Goal: Task Accomplishment & Management: Use online tool/utility

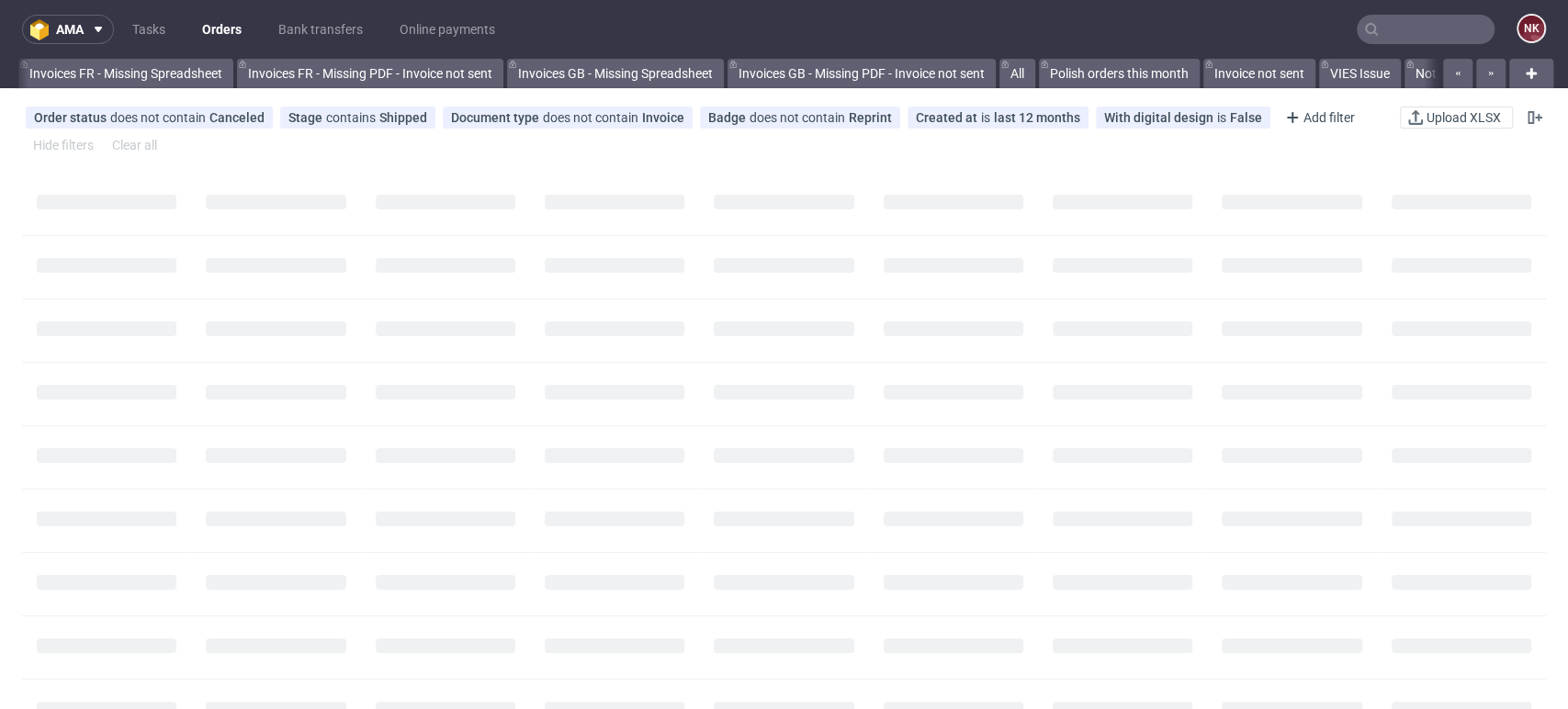
scroll to position [0, 2600]
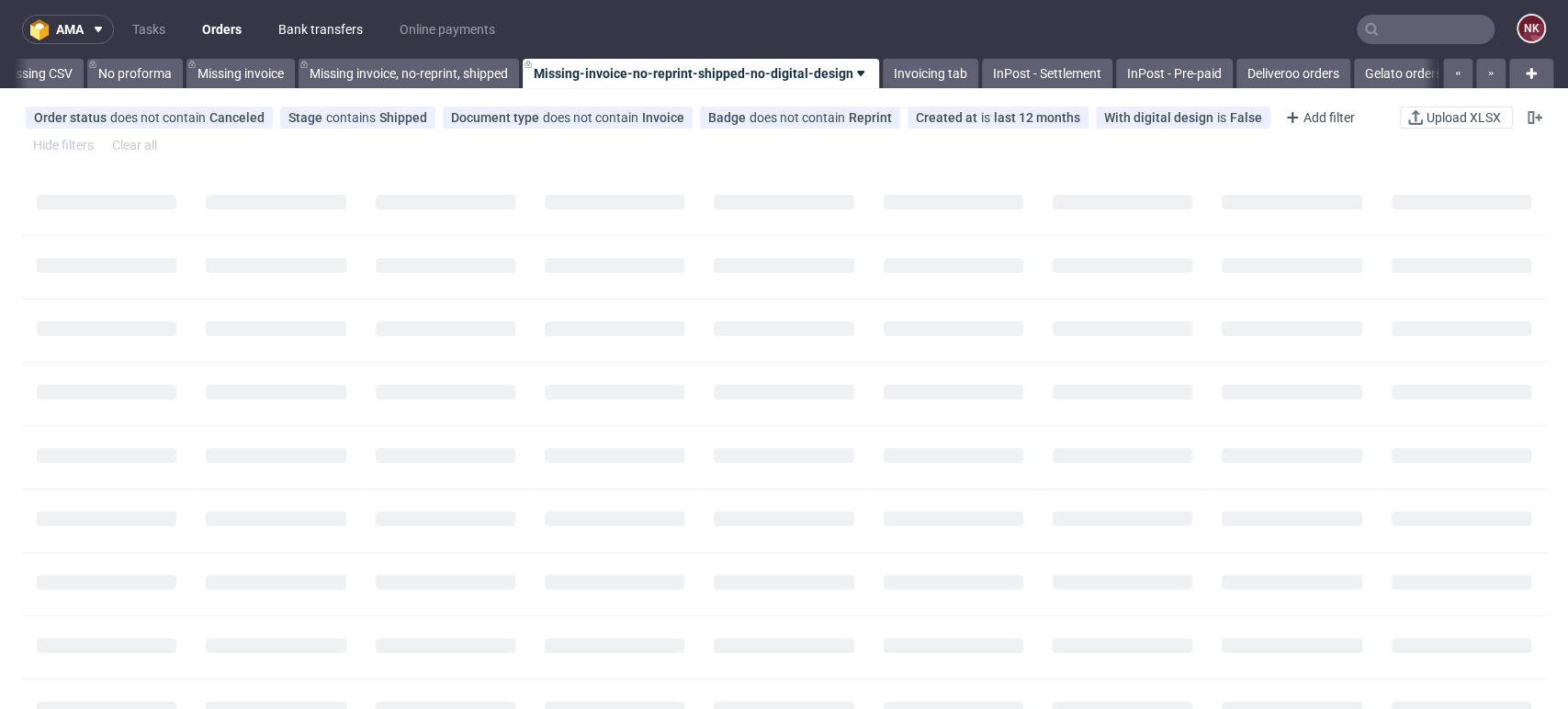
click at [333, 19] on link "Bank transfers" at bounding box center [321, 29] width 106 height 29
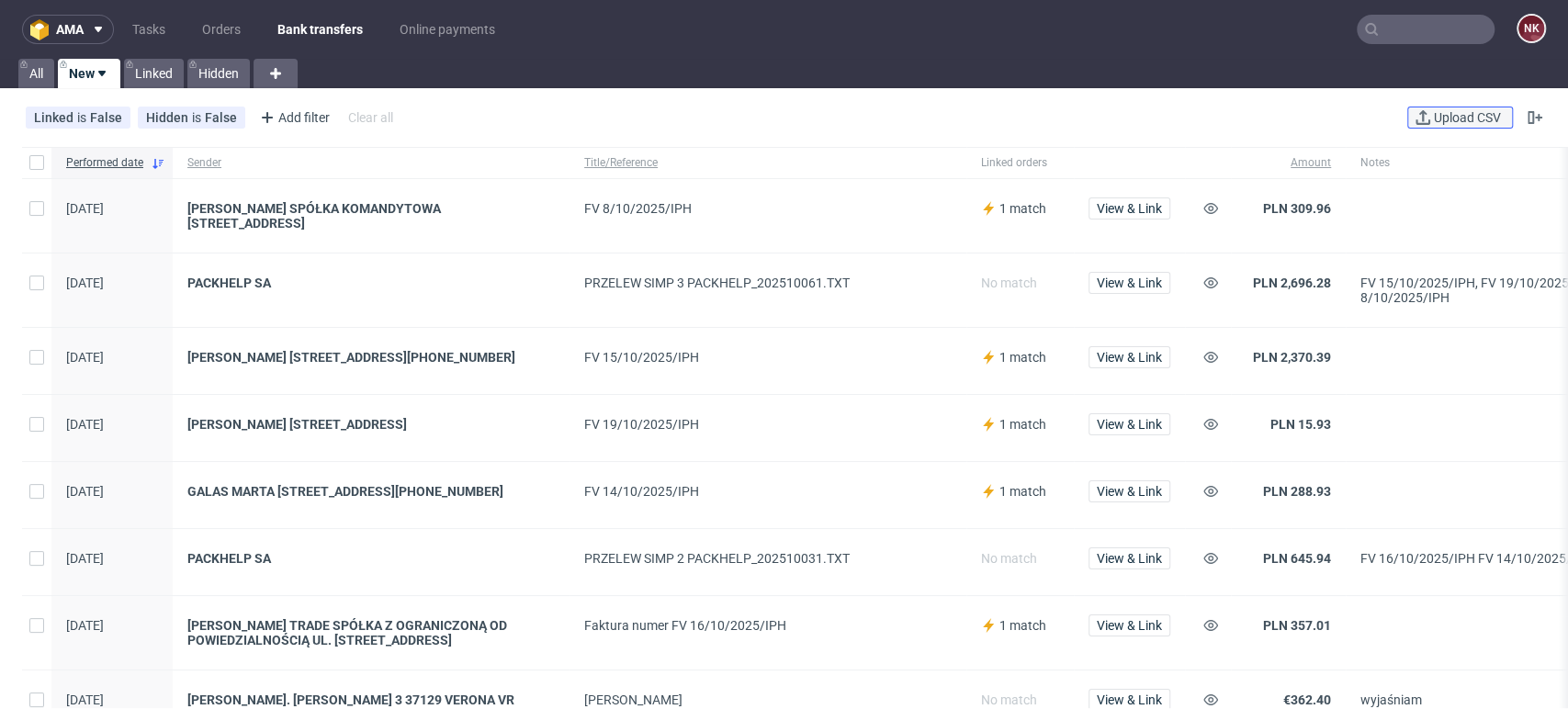
click at [1430, 123] on span "Upload CSV" at bounding box center [1467, 117] width 74 height 13
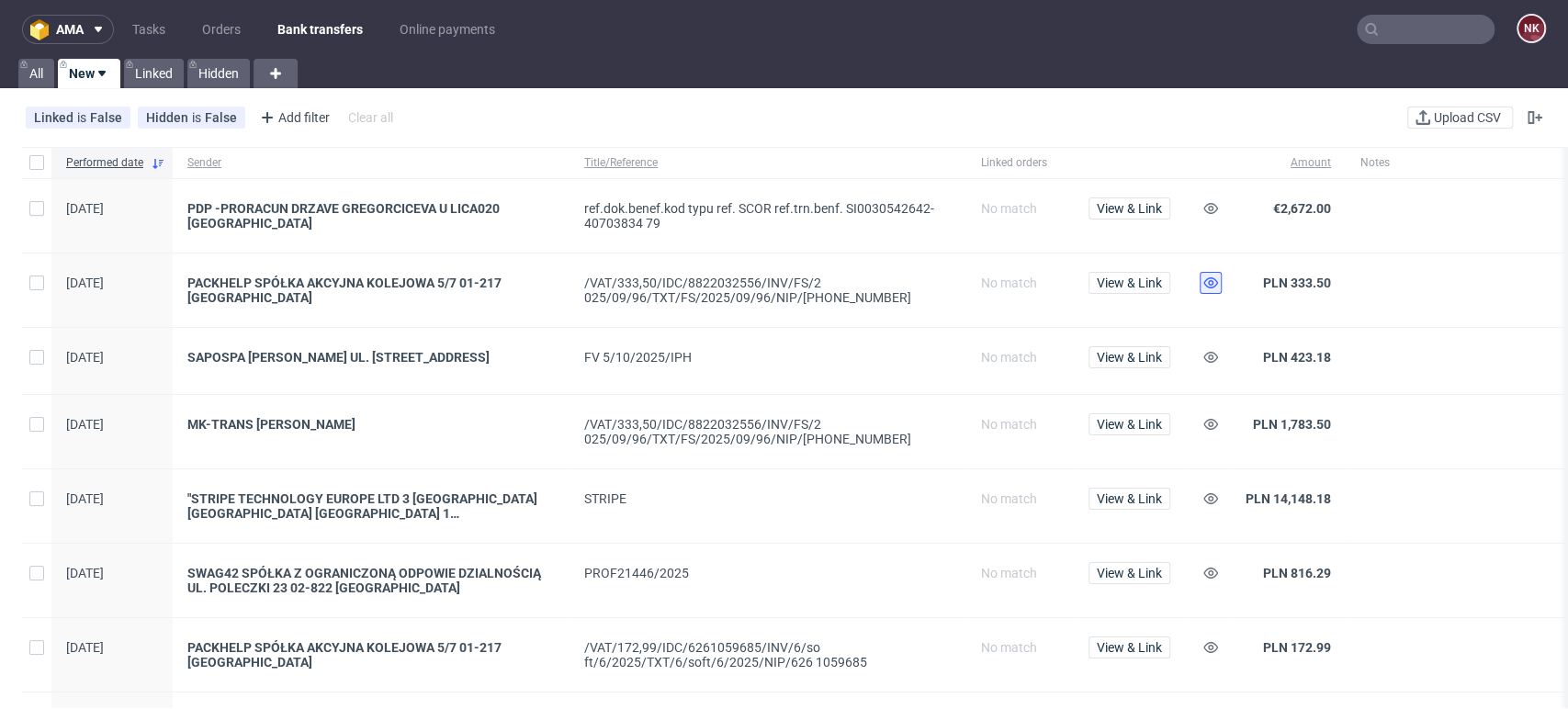
click at [1213, 285] on use at bounding box center [1210, 282] width 14 height 11
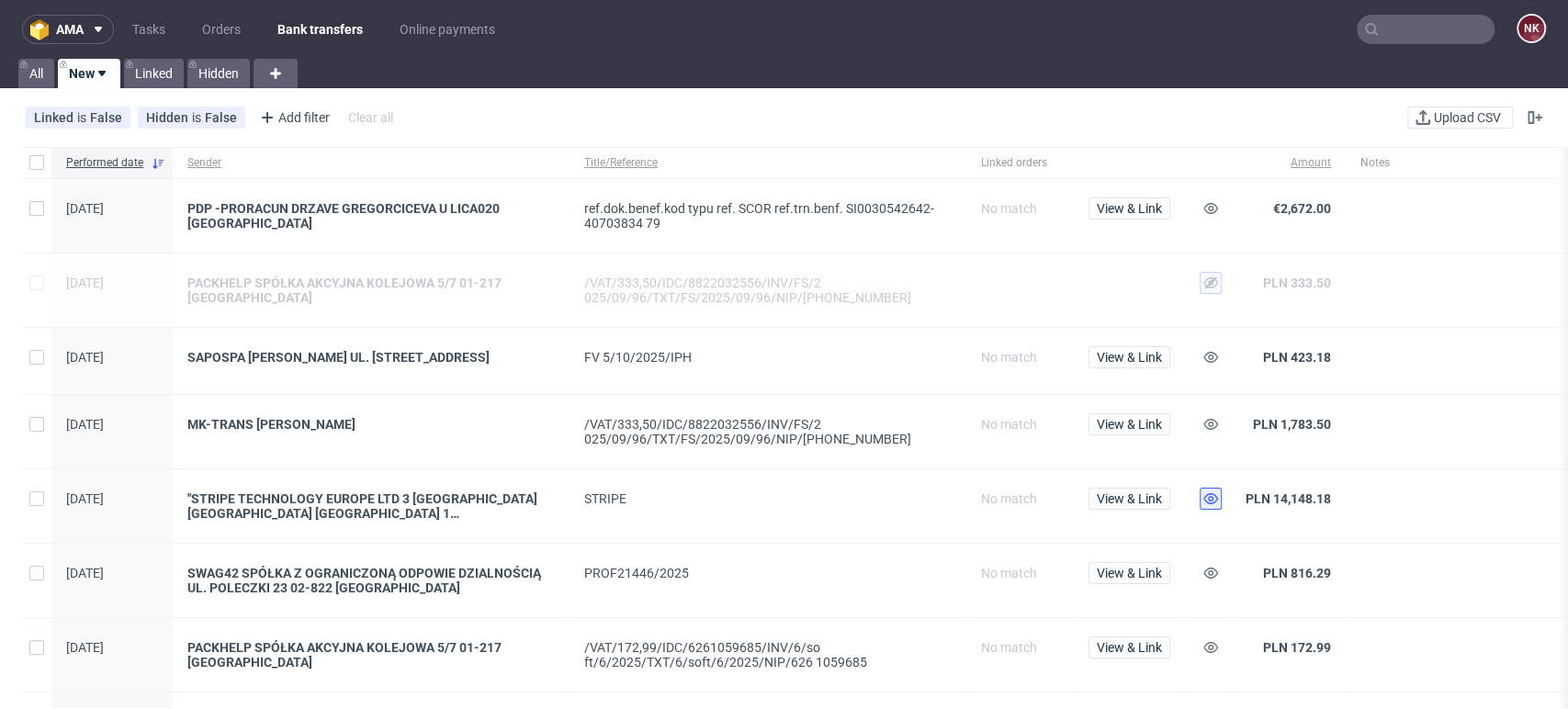
click at [1214, 506] on icon at bounding box center [1210, 498] width 14 height 14
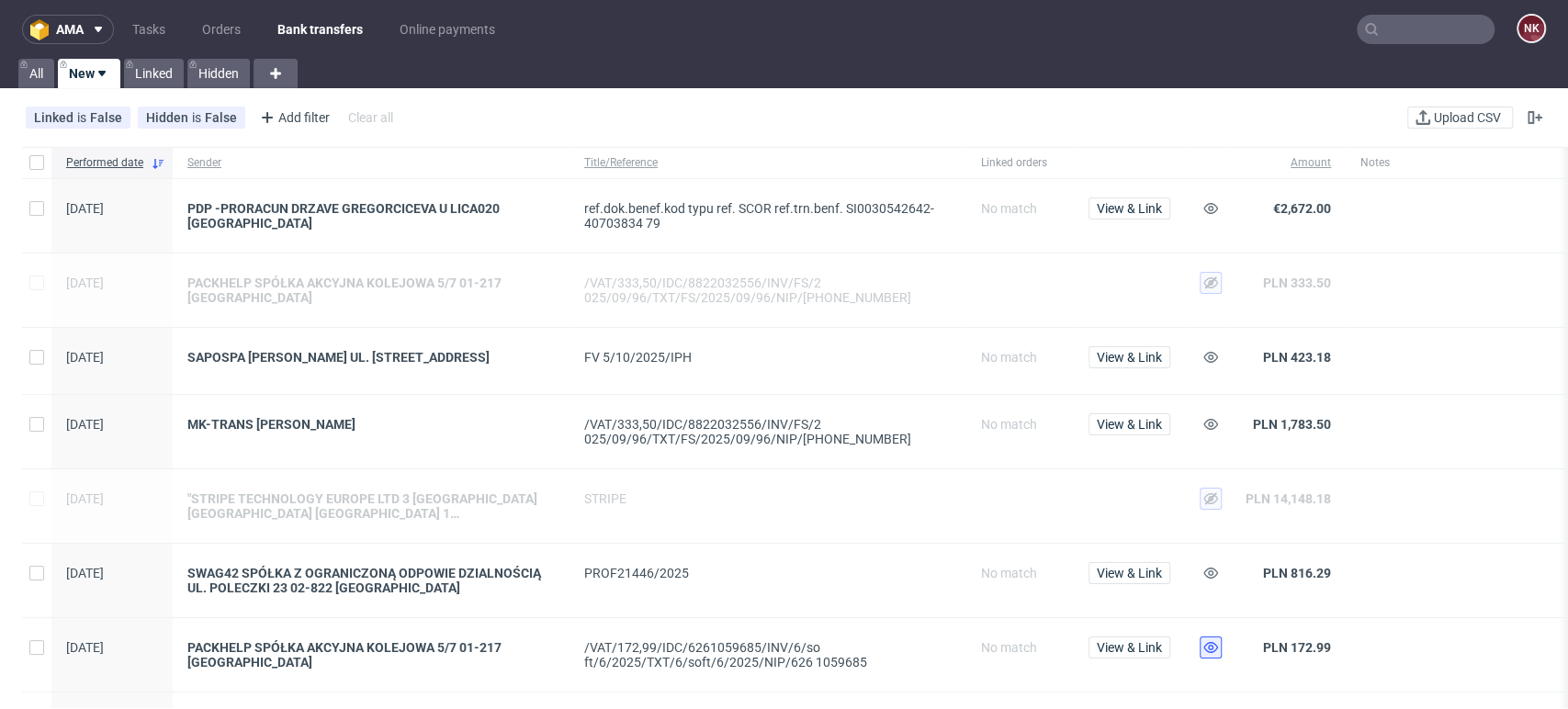
click at [1210, 648] on icon at bounding box center [1210, 647] width 14 height 14
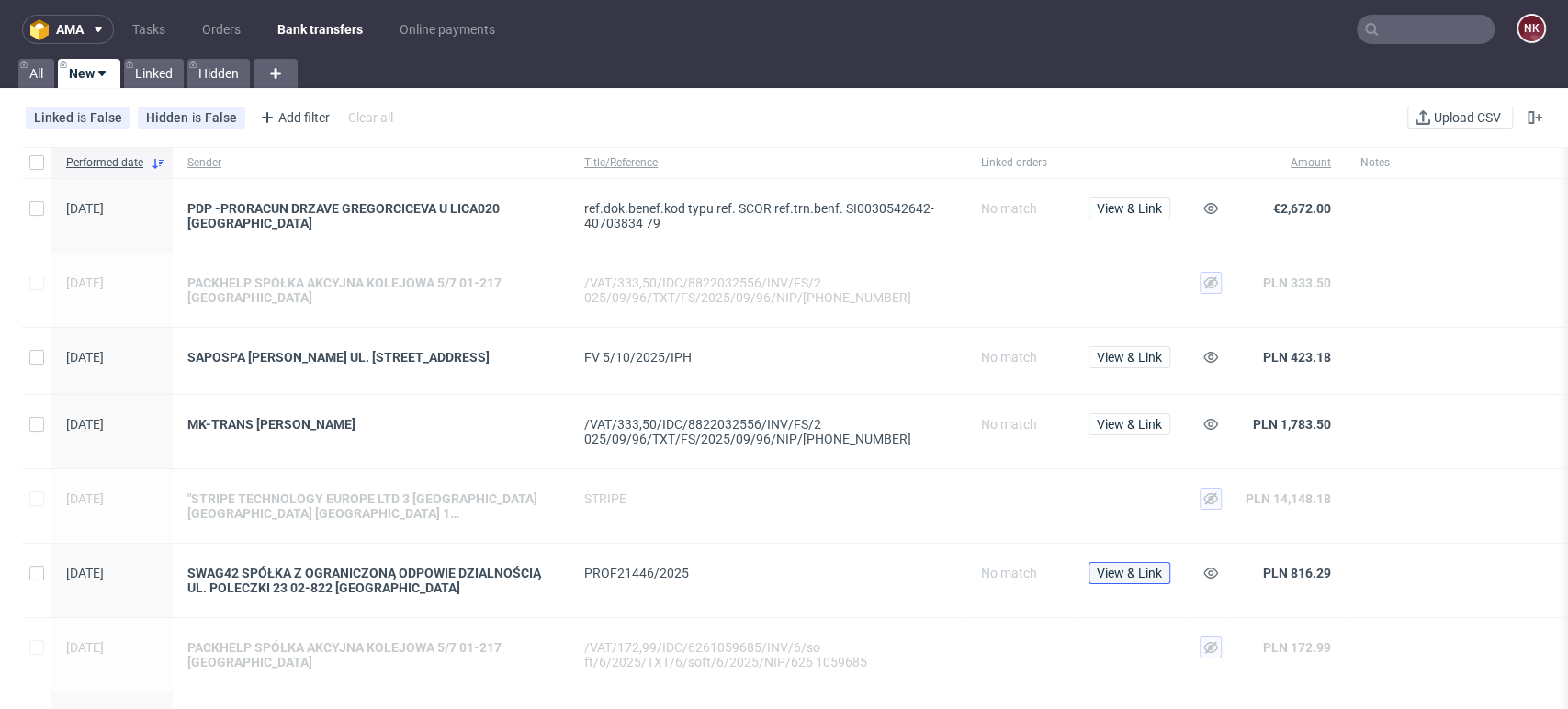
click at [1101, 572] on span "View & Link" at bounding box center [1130, 573] width 66 height 13
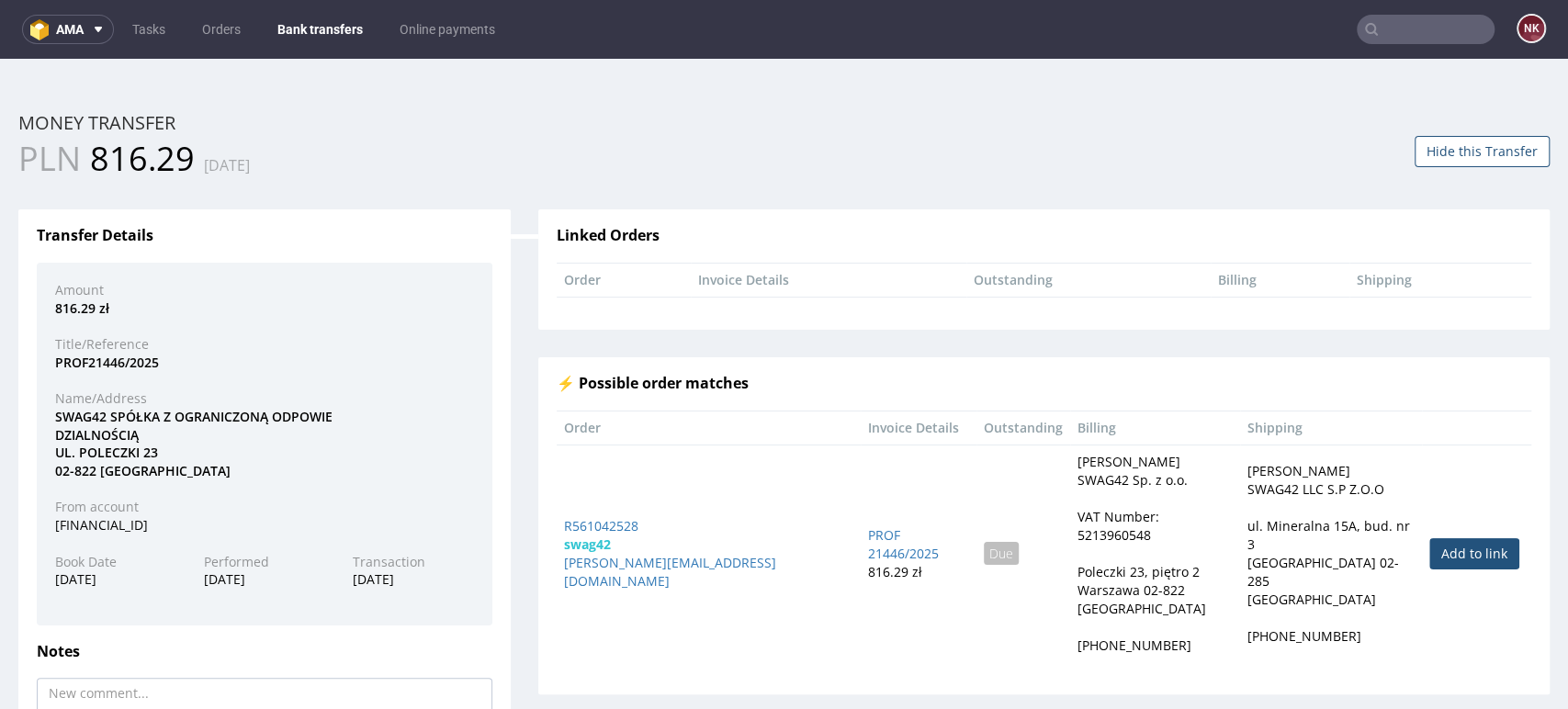
scroll to position [182, 0]
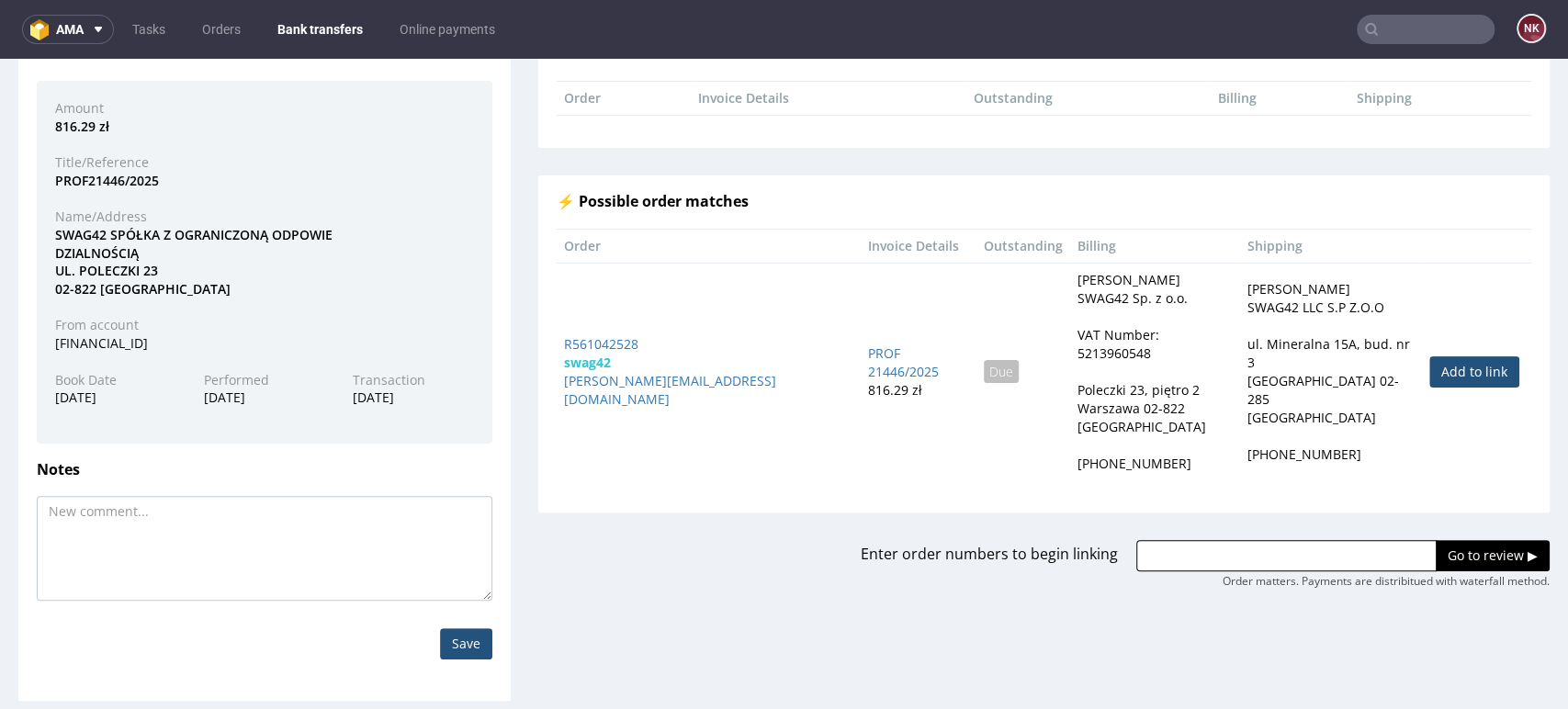
click at [1436, 358] on link "Add to link" at bounding box center [1473, 372] width 90 height 31
type input "R561042528"
click at [1453, 541] on input "Go to review ▶" at bounding box center [1493, 555] width 114 height 31
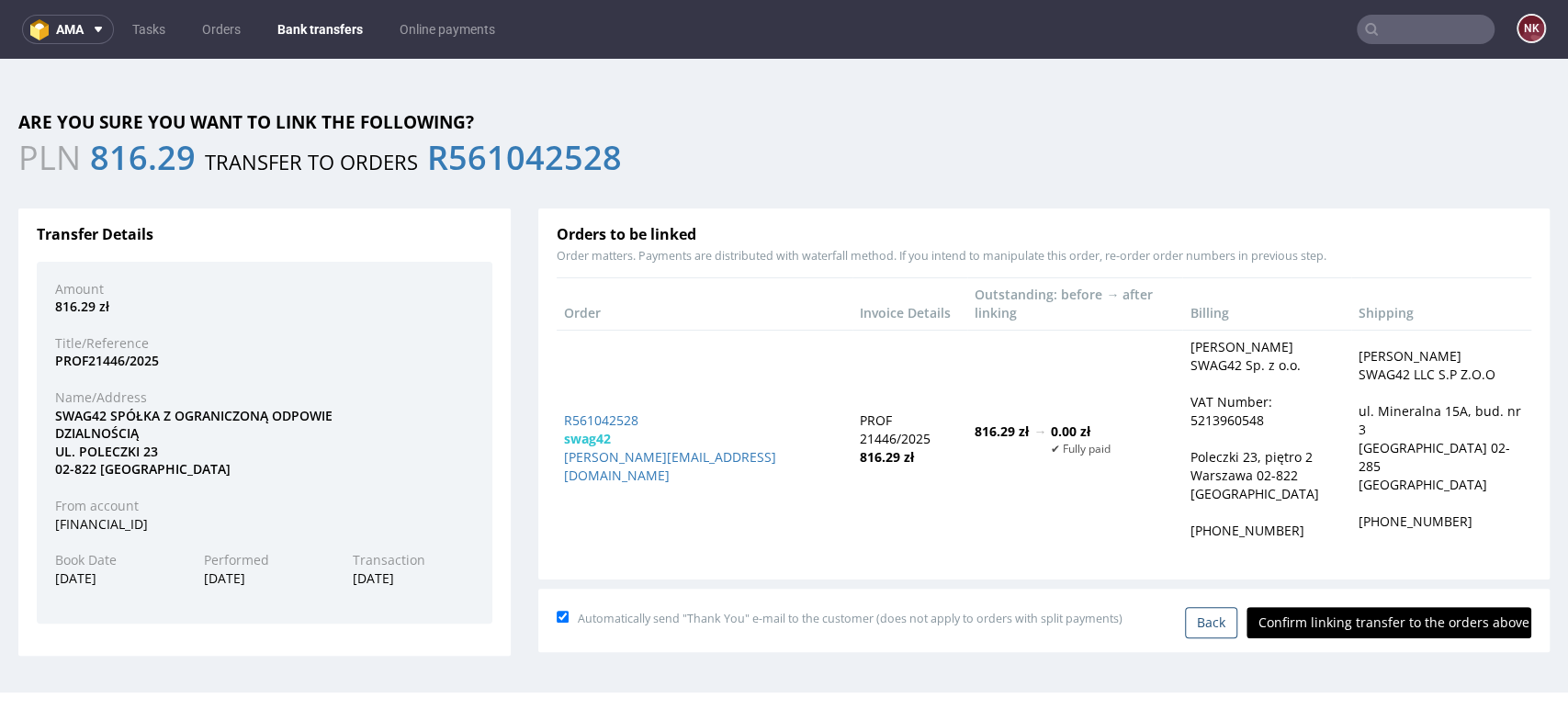
scroll to position [0, 0]
click at [1379, 608] on input "Confirm linking transfer to the orders above" at bounding box center [1388, 623] width 285 height 31
type input "In progress..."
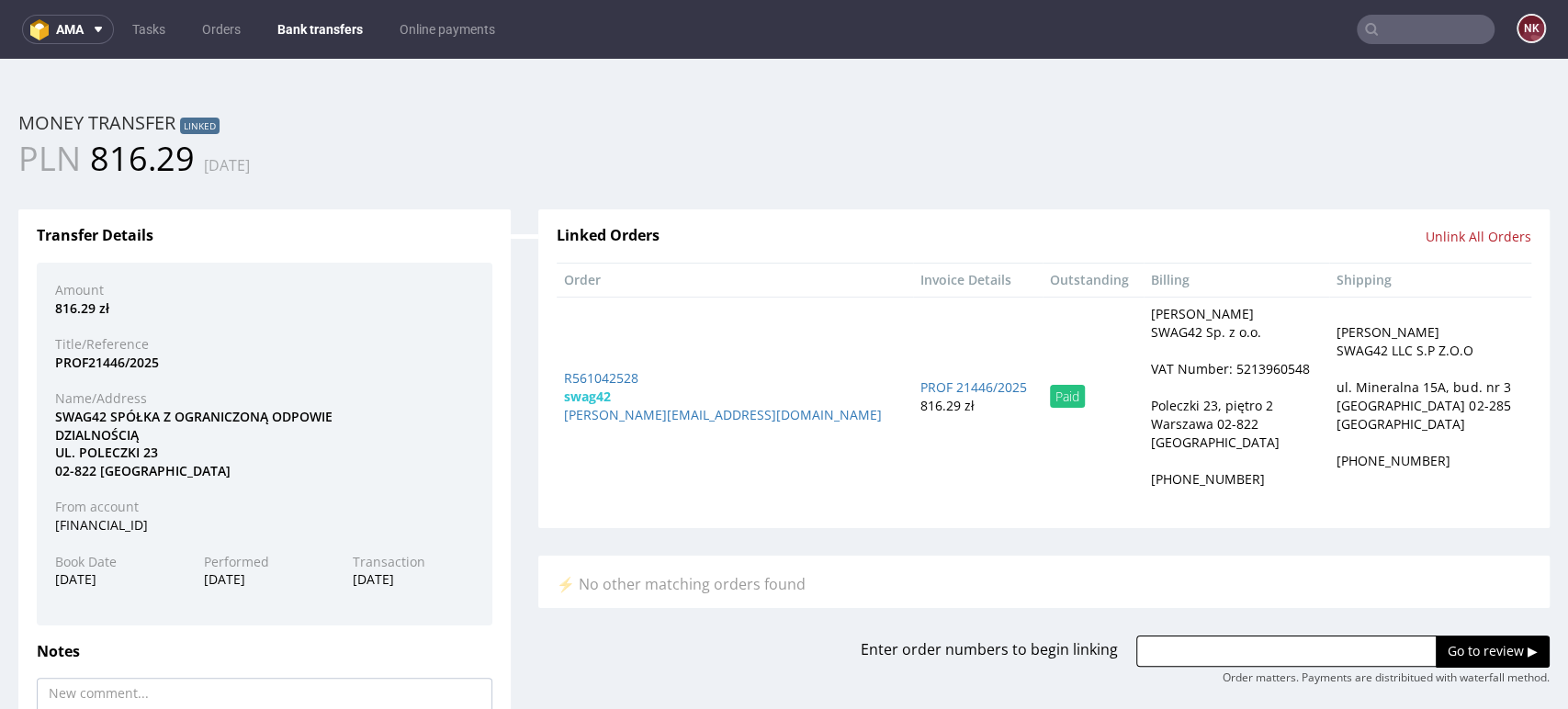
click at [341, 28] on link "Bank transfers" at bounding box center [320, 29] width 107 height 29
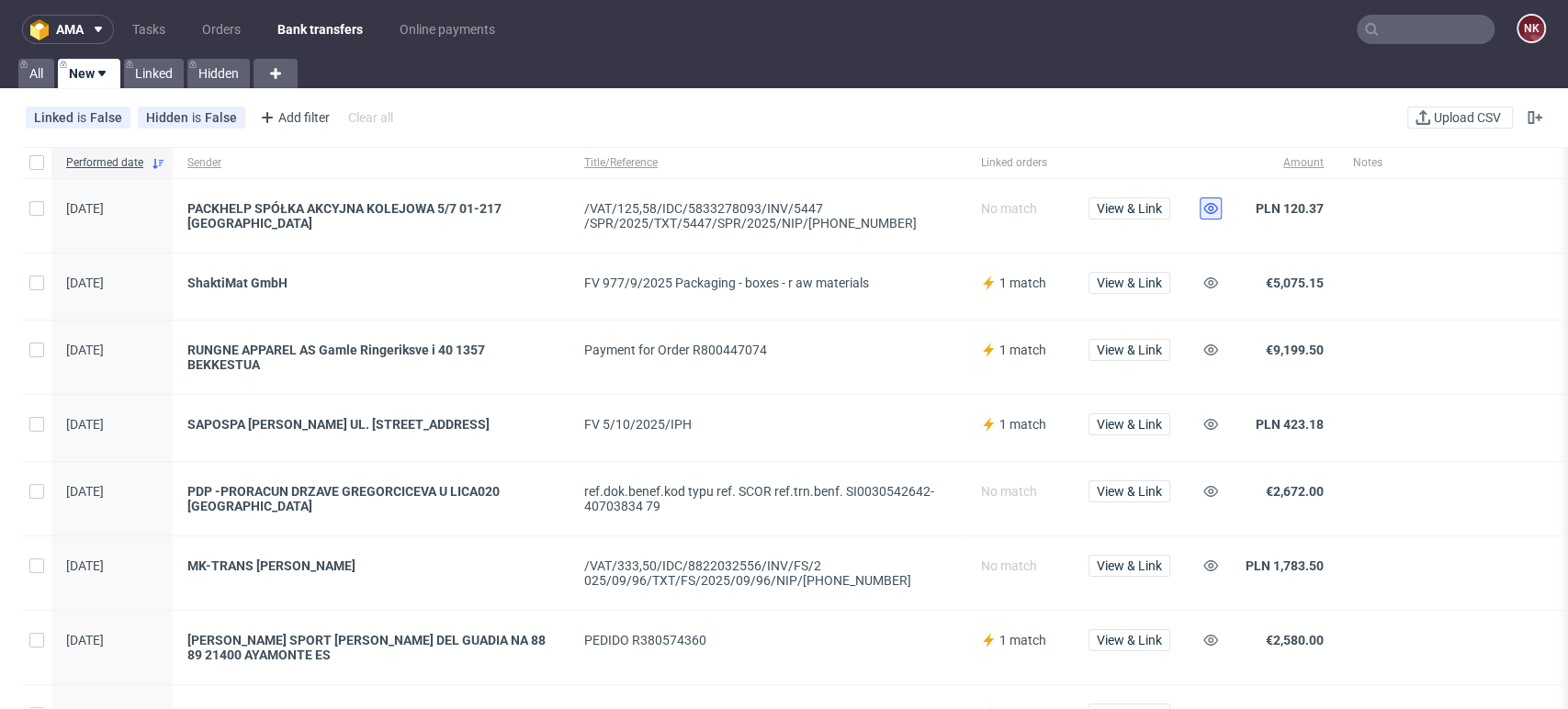
click at [1213, 207] on use at bounding box center [1210, 208] width 14 height 11
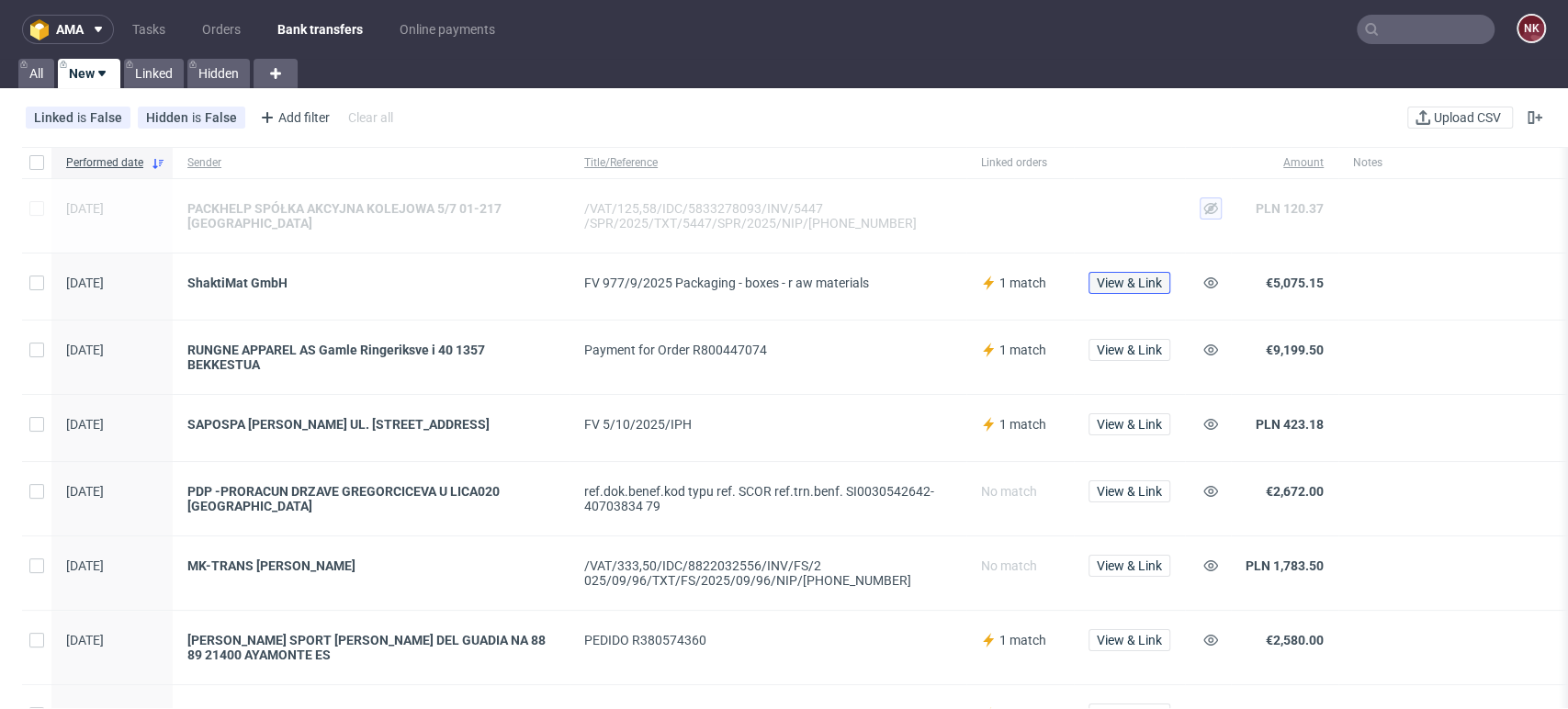
click at [1135, 280] on span "View & Link" at bounding box center [1130, 282] width 66 height 13
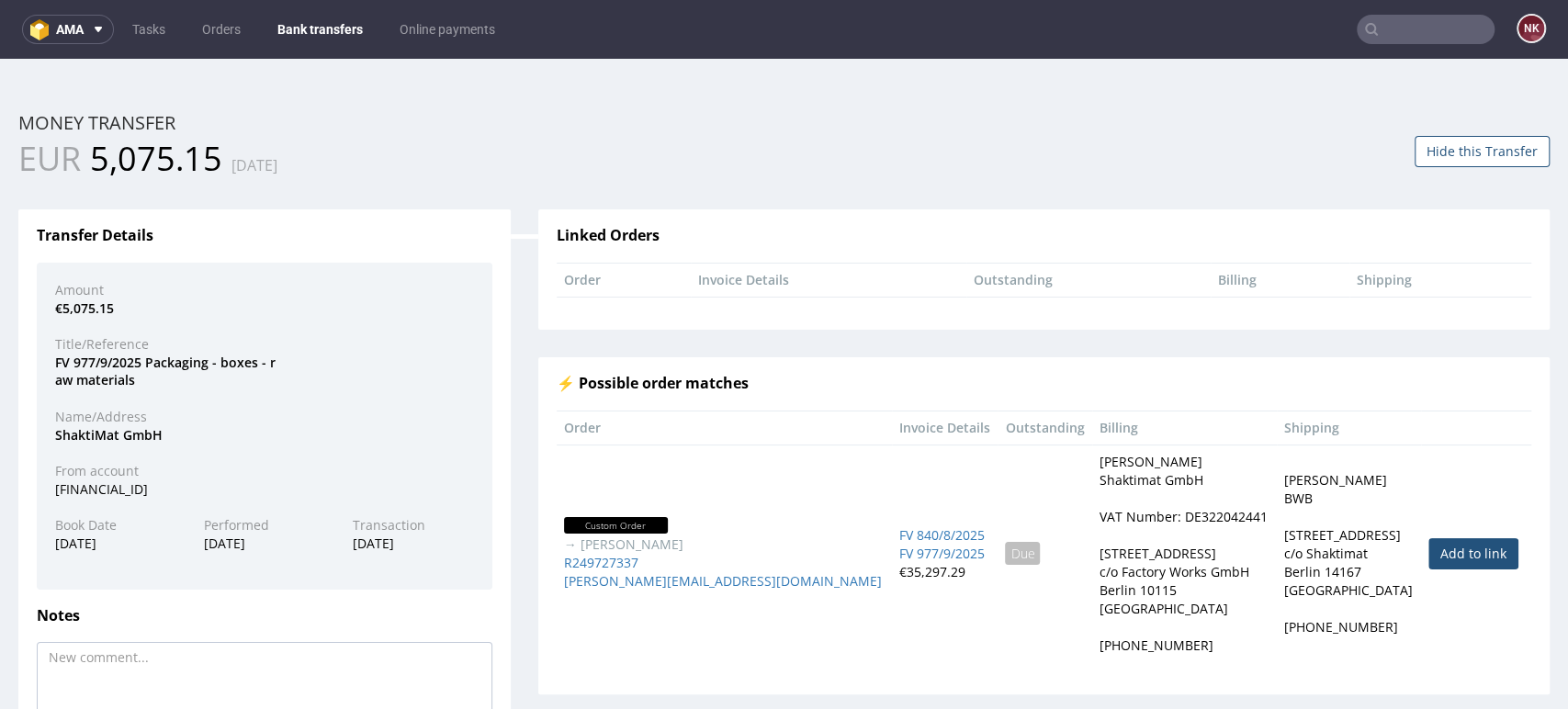
scroll to position [146, 0]
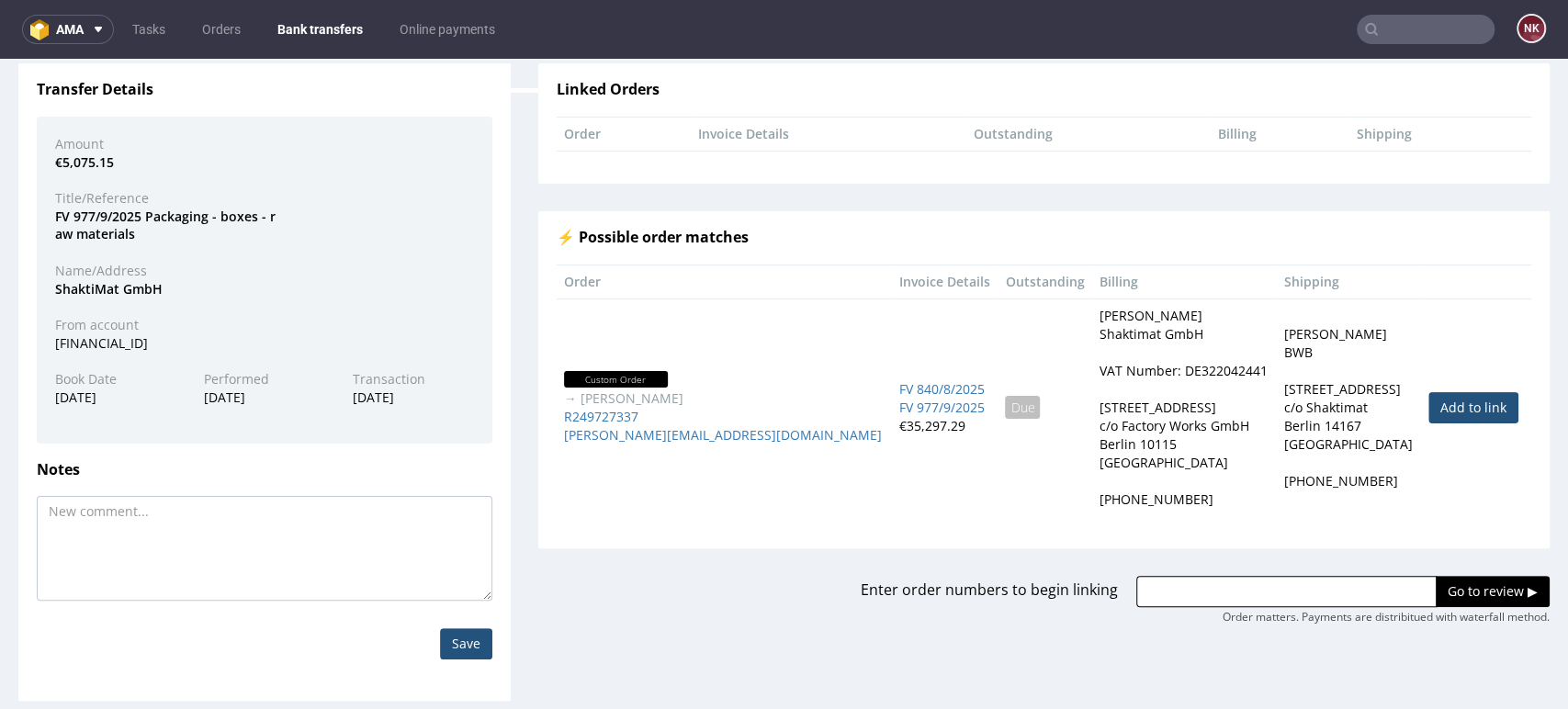
click at [1428, 397] on link "Add to link" at bounding box center [1472, 408] width 90 height 31
type input "R249727337"
click at [1436, 590] on input "Go to review ▶" at bounding box center [1493, 591] width 114 height 31
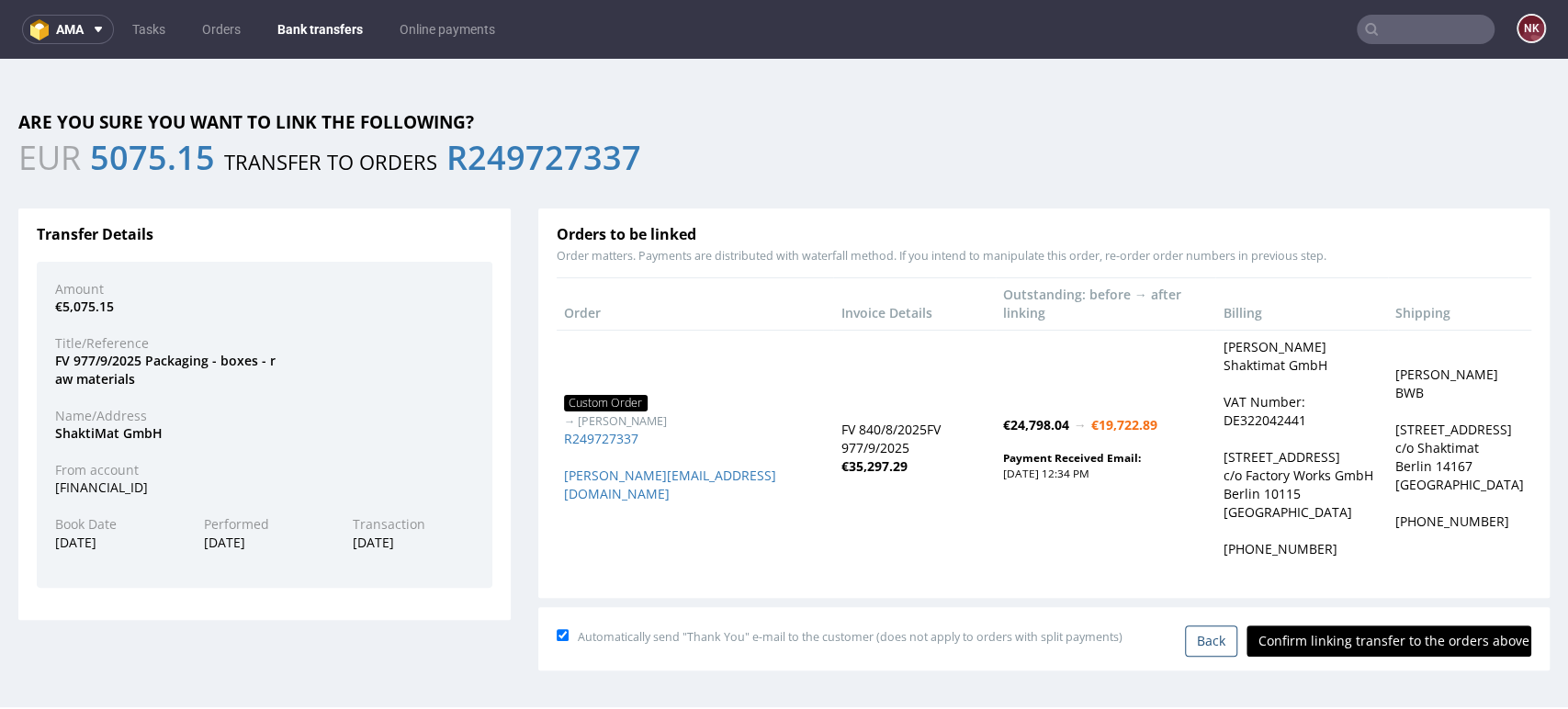
scroll to position [0, 0]
click at [1354, 626] on input "Confirm linking transfer to the orders above" at bounding box center [1388, 641] width 285 height 31
type input "In progress..."
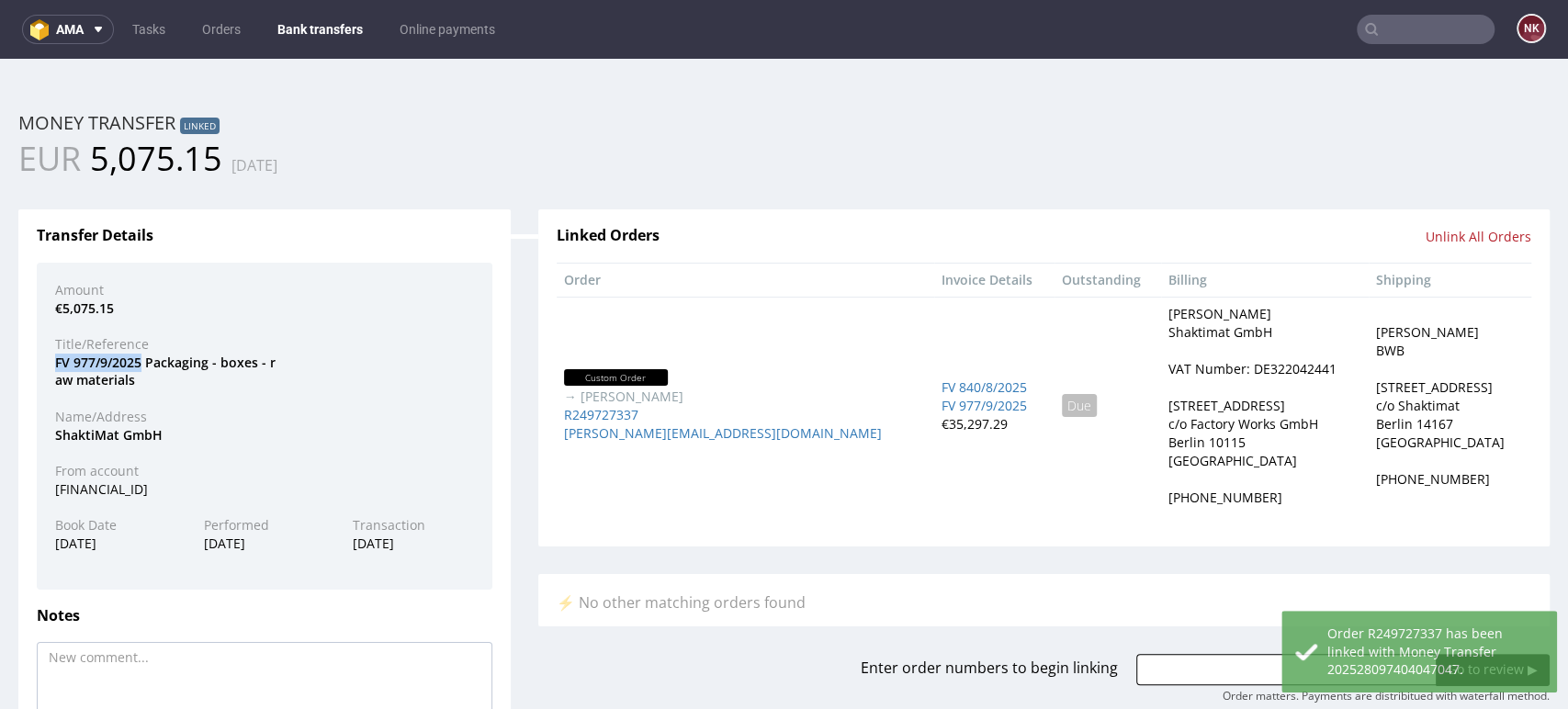
drag, startPoint x: 141, startPoint y: 362, endPoint x: 33, endPoint y: 364, distance: 108.0
click at [33, 364] on div "Transfer Details Amount €5,075.15 Title/Reference FV 977/9/2025 Packaging - box…" at bounding box center [265, 528] width 492 height 638
copy div "FV 977/9/2025"
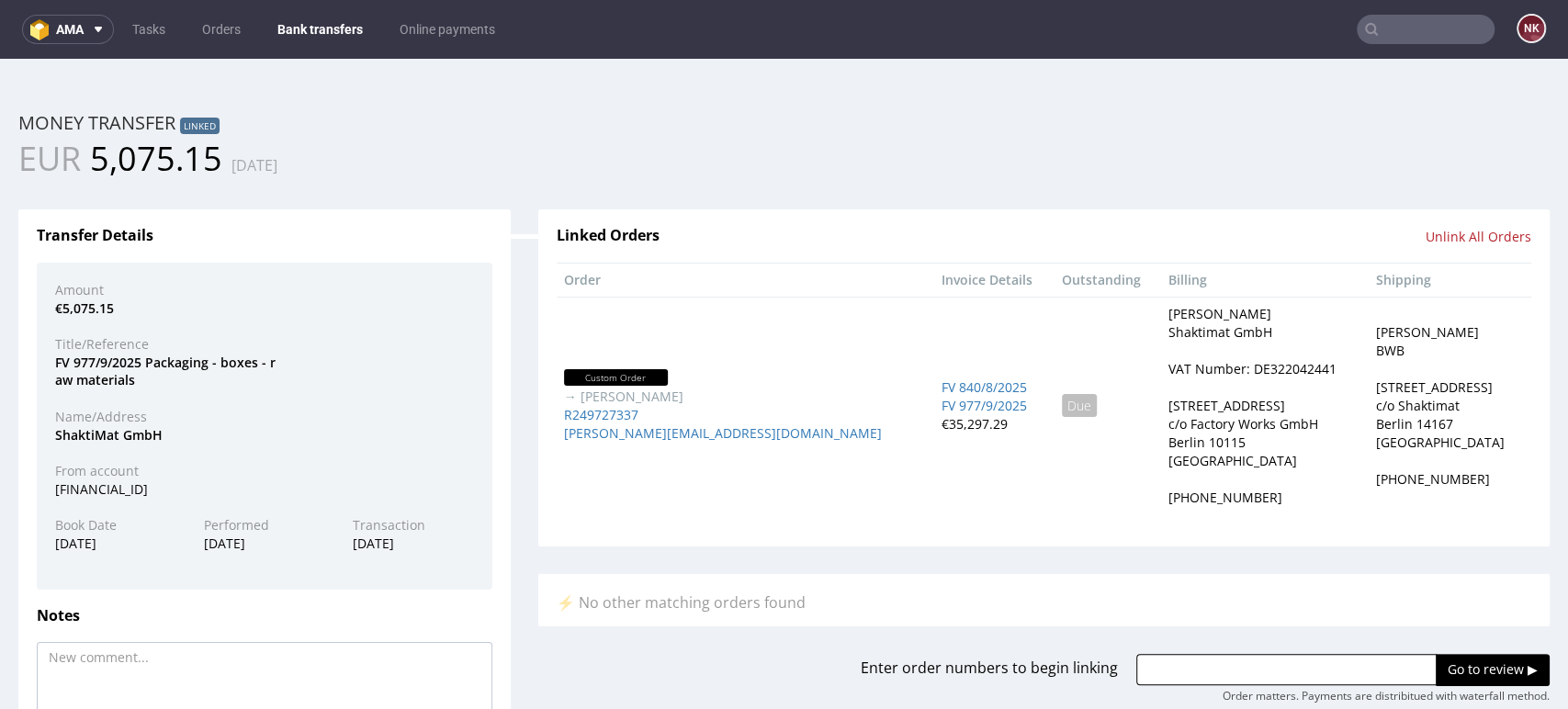
click at [392, 372] on div "FV 977/9/2025 Packaging - boxes - r aw materials" at bounding box center [265, 371] width 446 height 36
click at [346, 24] on link "Bank transfers" at bounding box center [320, 29] width 107 height 29
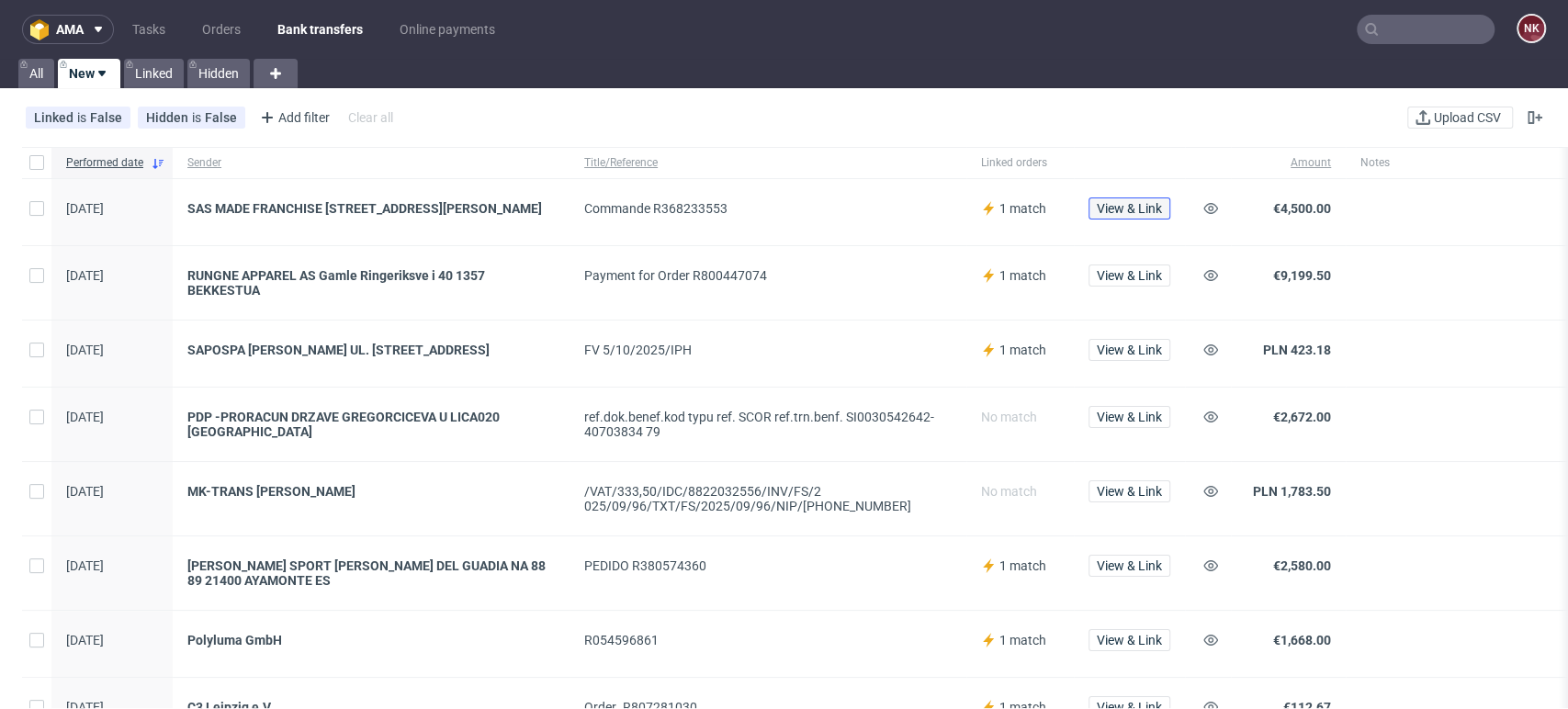
click at [1143, 209] on span "View & Link" at bounding box center [1130, 208] width 66 height 13
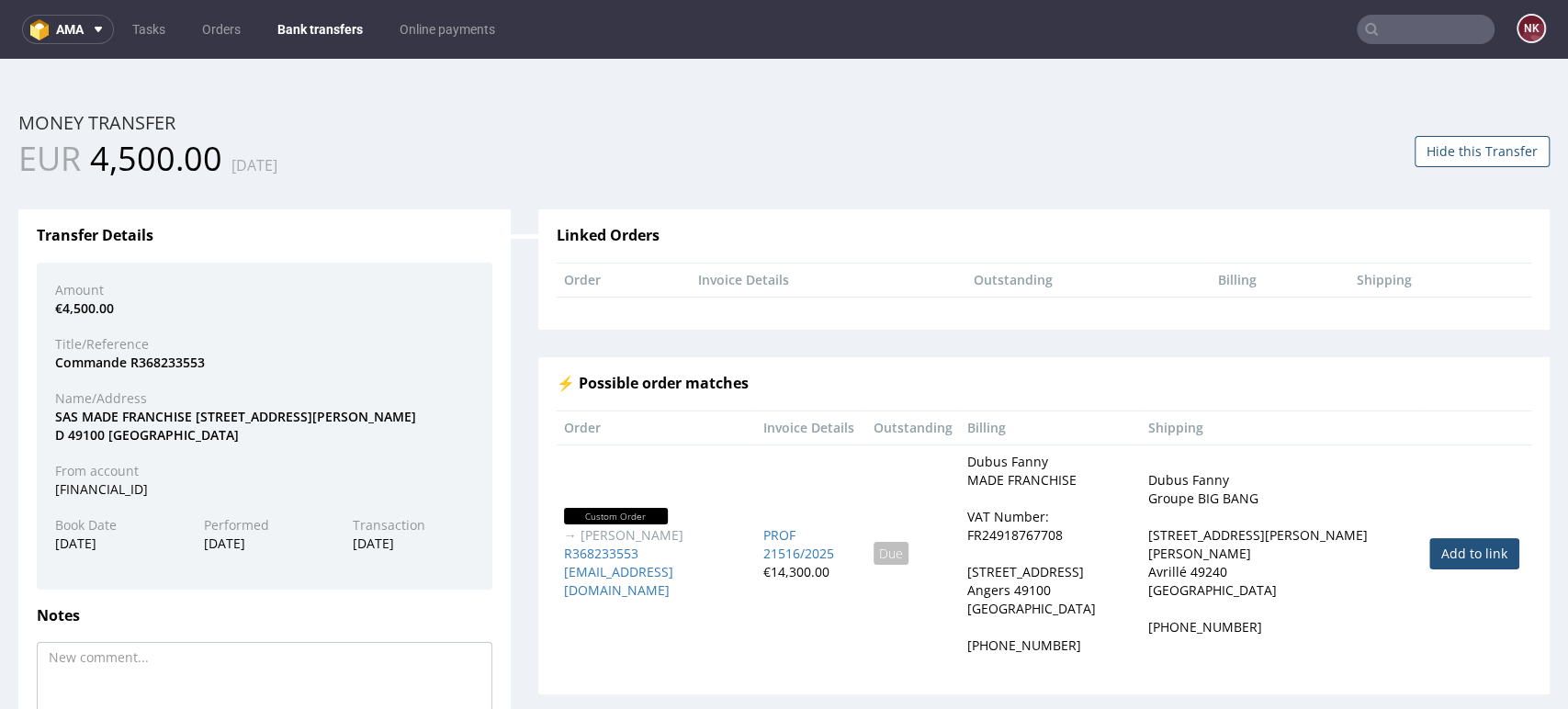
scroll to position [146, 0]
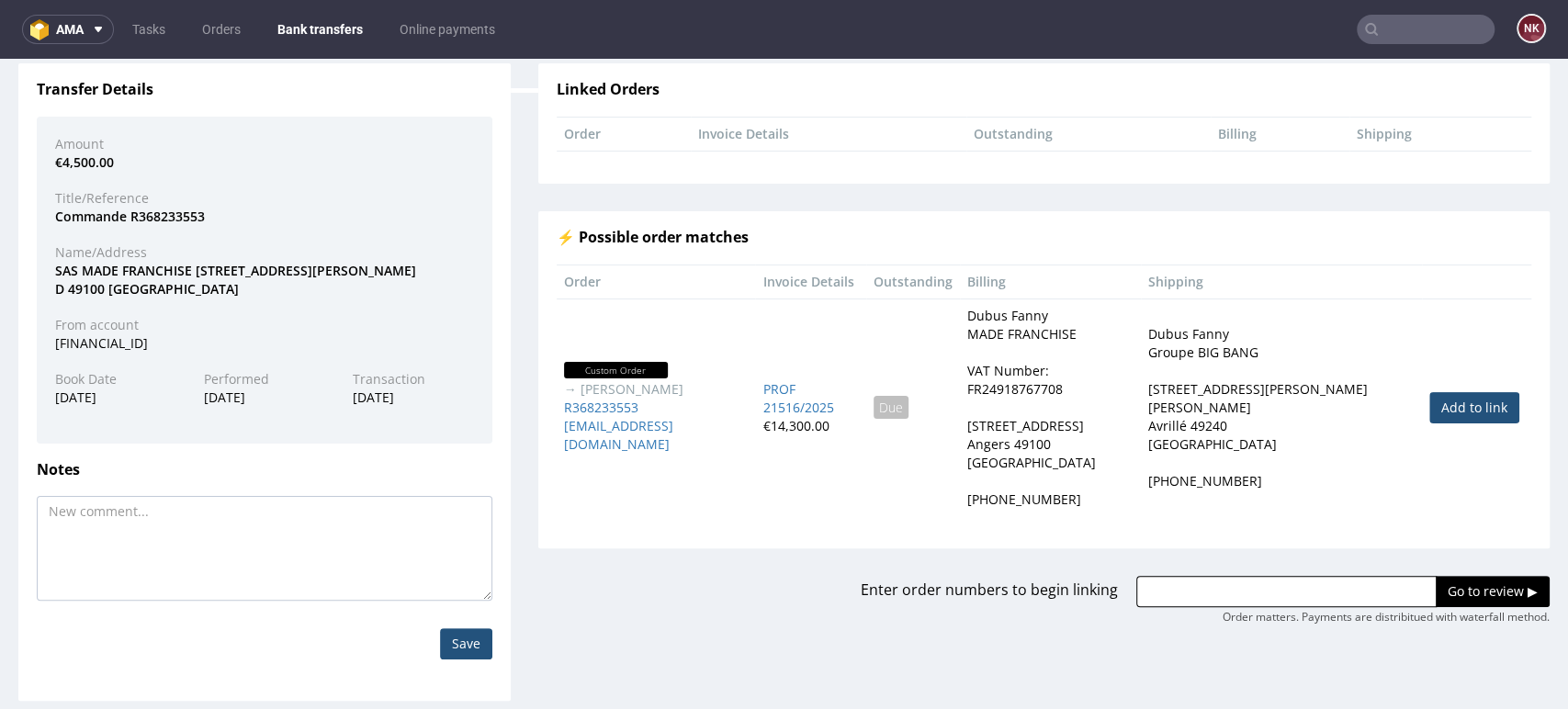
click at [1433, 395] on link "Add to link" at bounding box center [1473, 408] width 90 height 31
type input "R368233553"
click at [1436, 576] on input "Go to review ▶" at bounding box center [1493, 591] width 114 height 31
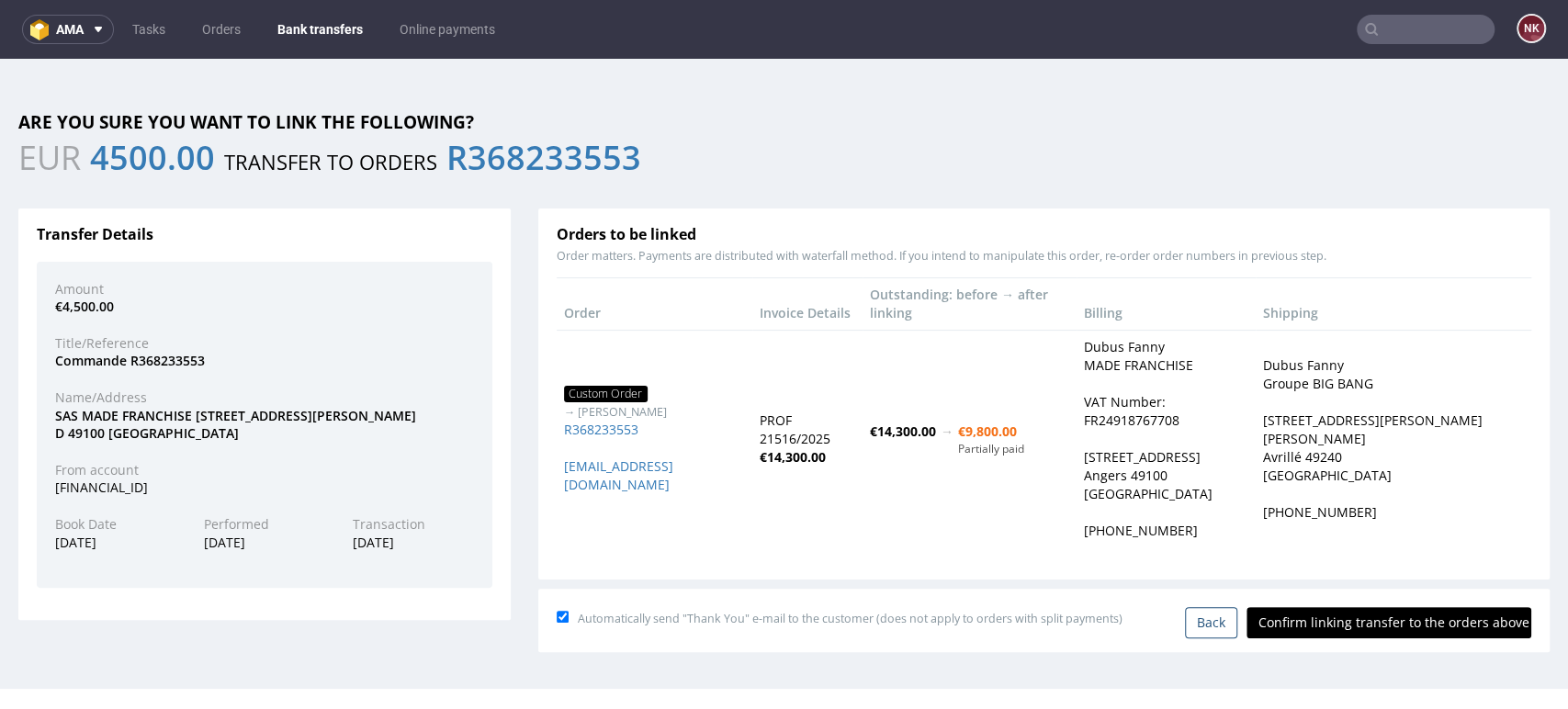
scroll to position [0, 0]
click at [1363, 616] on input "Confirm linking transfer to the orders above" at bounding box center [1388, 623] width 285 height 31
type input "In progress..."
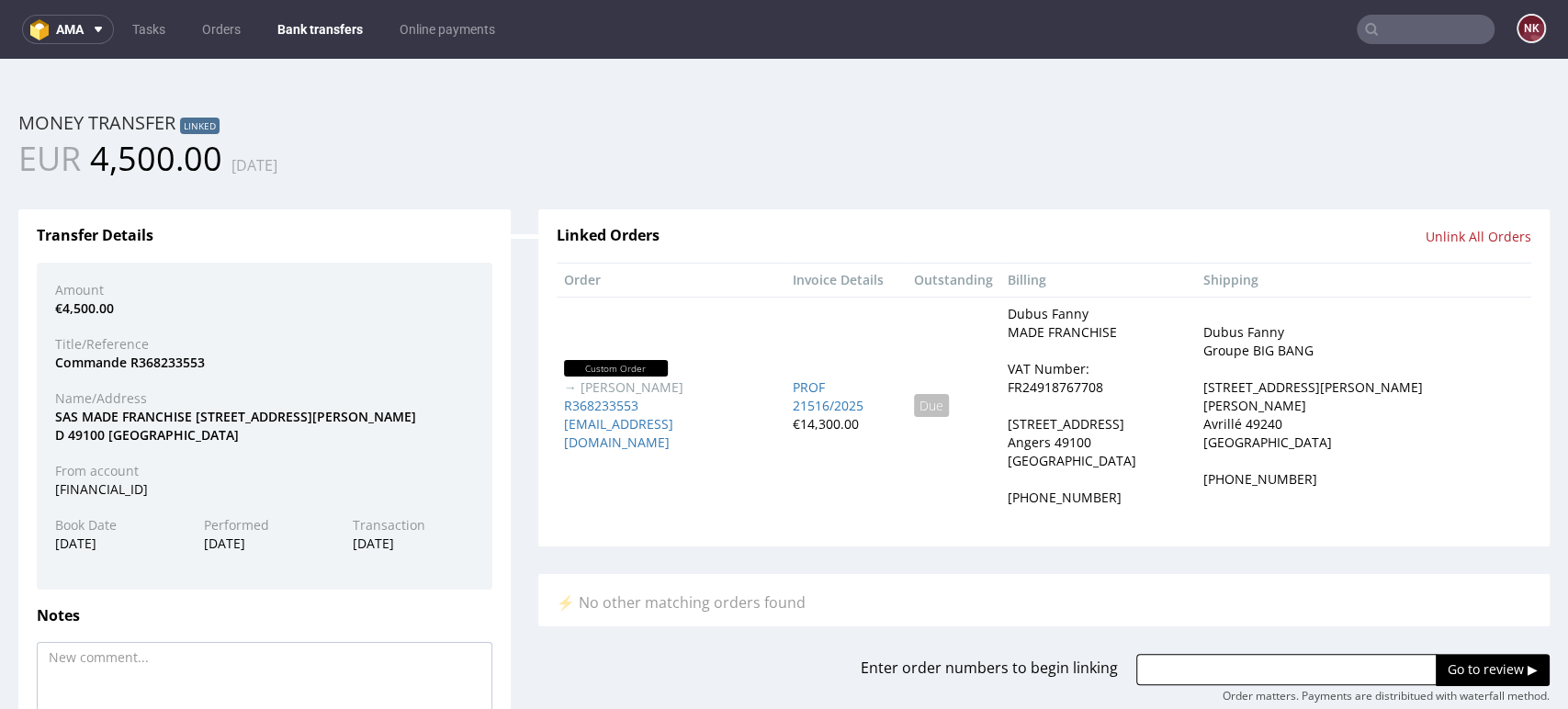
click at [312, 41] on link "Bank transfers" at bounding box center [320, 29] width 107 height 29
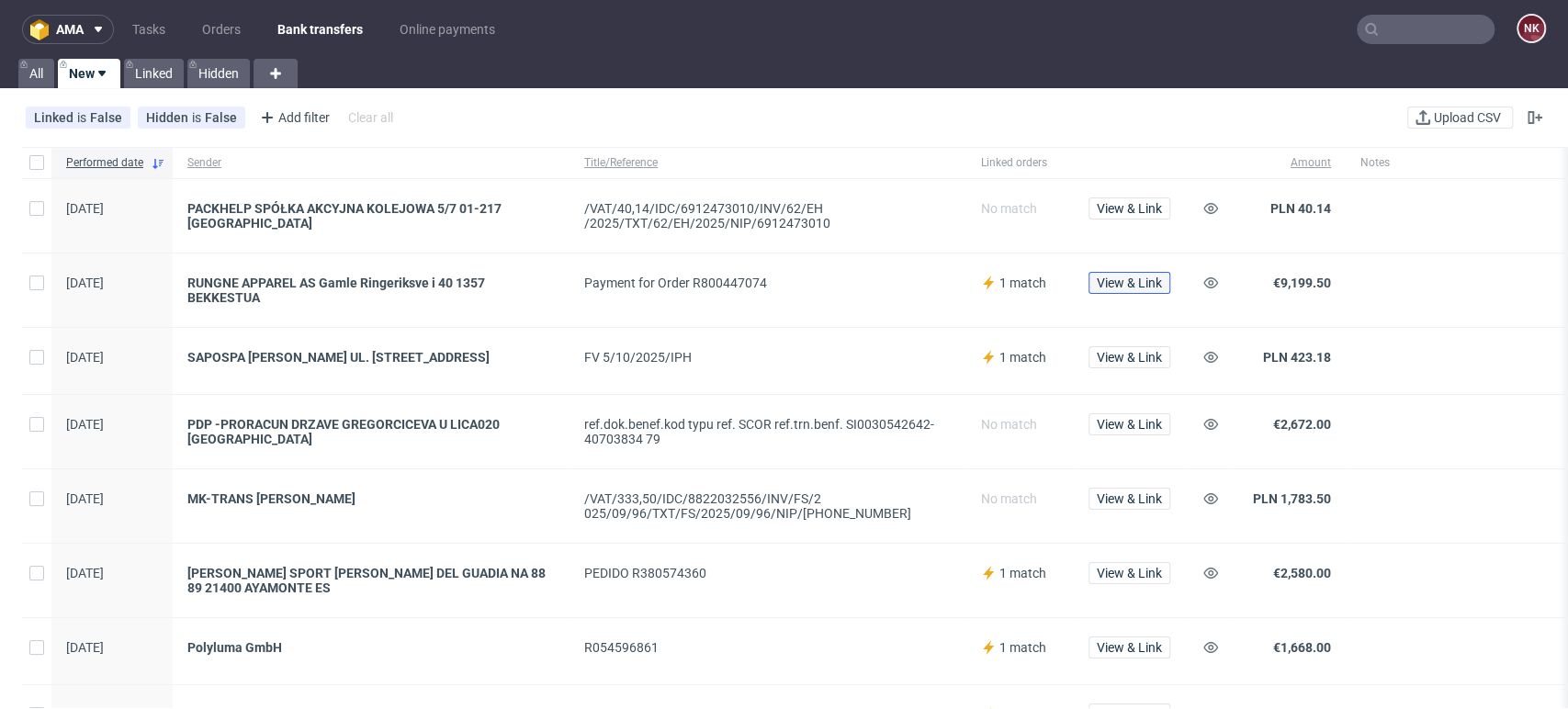
click at [1115, 279] on span "View & Link" at bounding box center [1130, 282] width 66 height 13
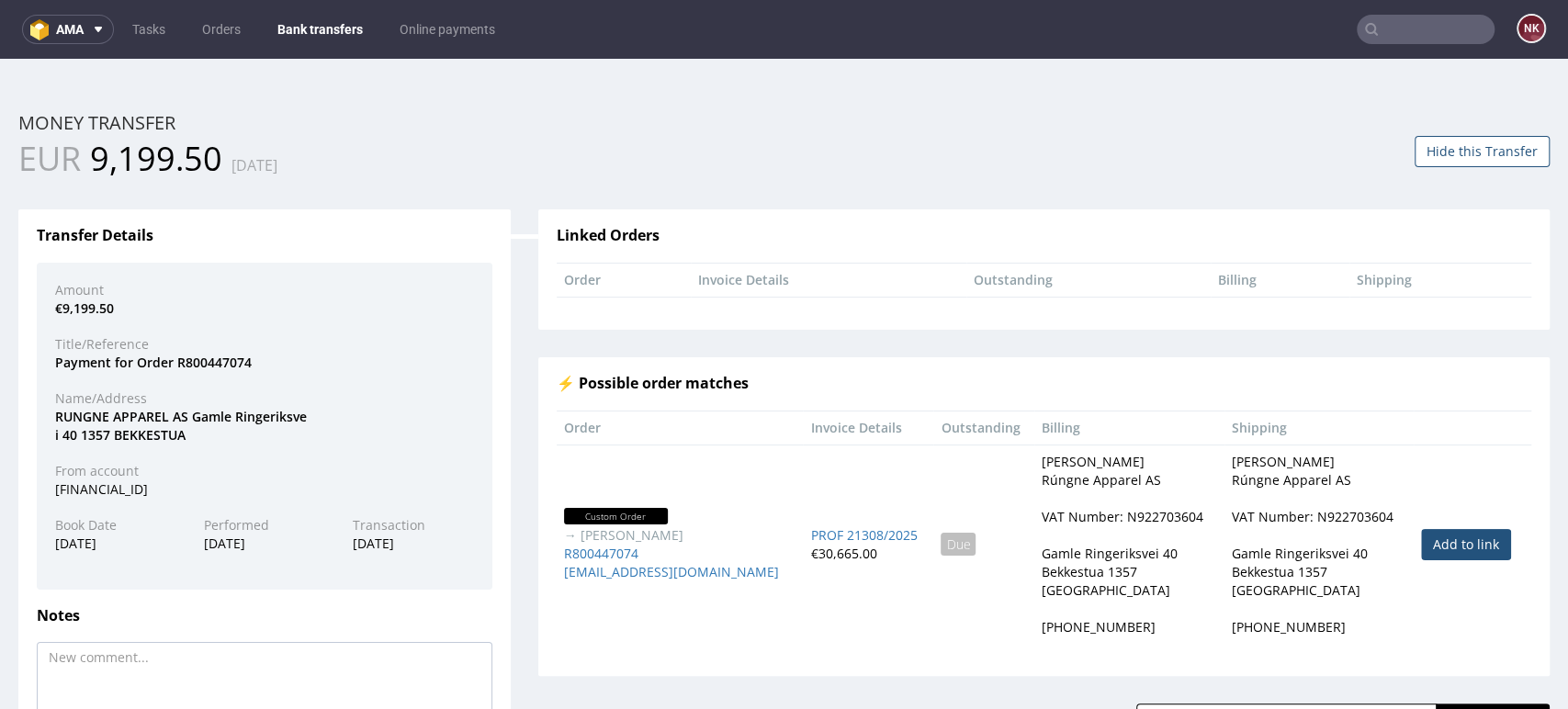
scroll to position [146, 0]
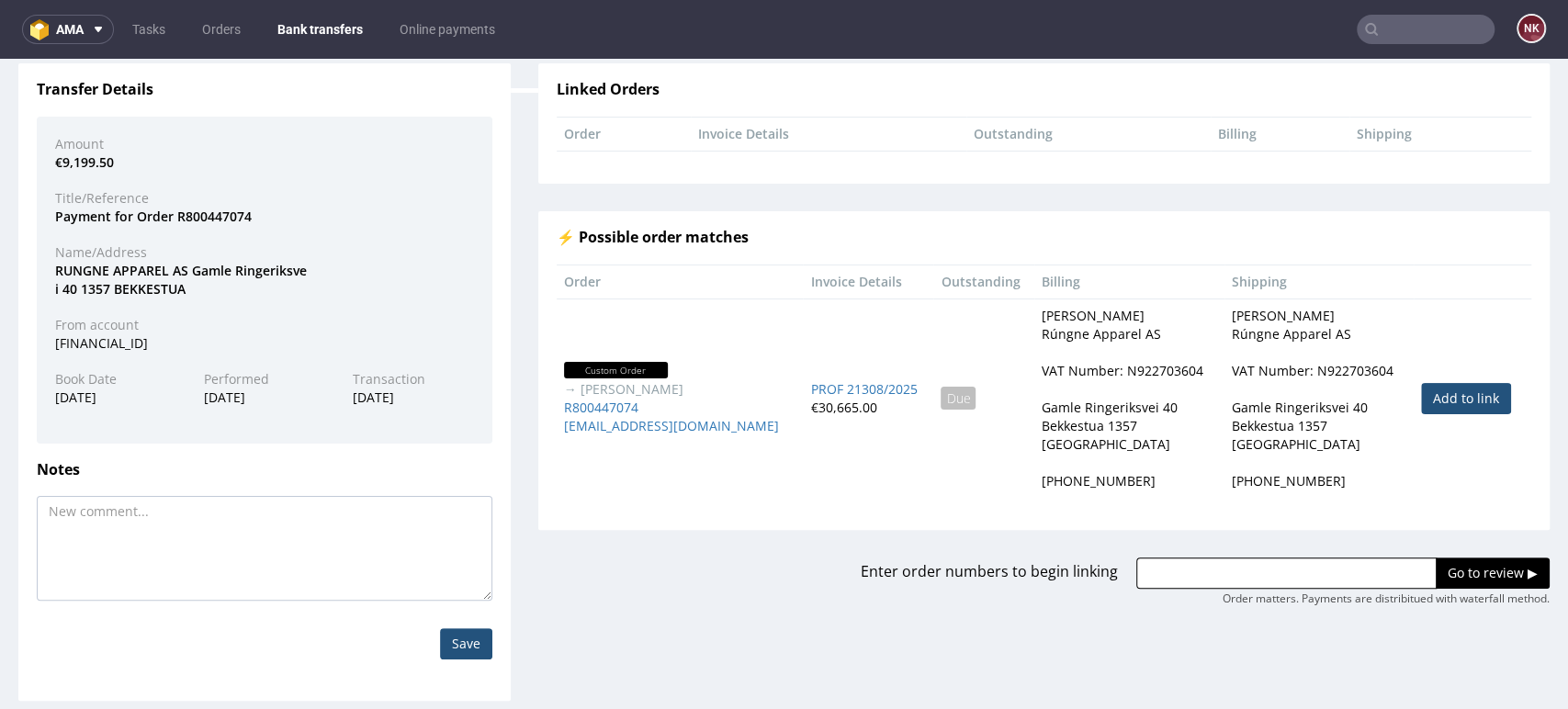
click at [1433, 395] on link "Add to link" at bounding box center [1465, 399] width 90 height 31
type input "R800447074"
click at [1448, 570] on input "Go to review ▶" at bounding box center [1493, 573] width 114 height 31
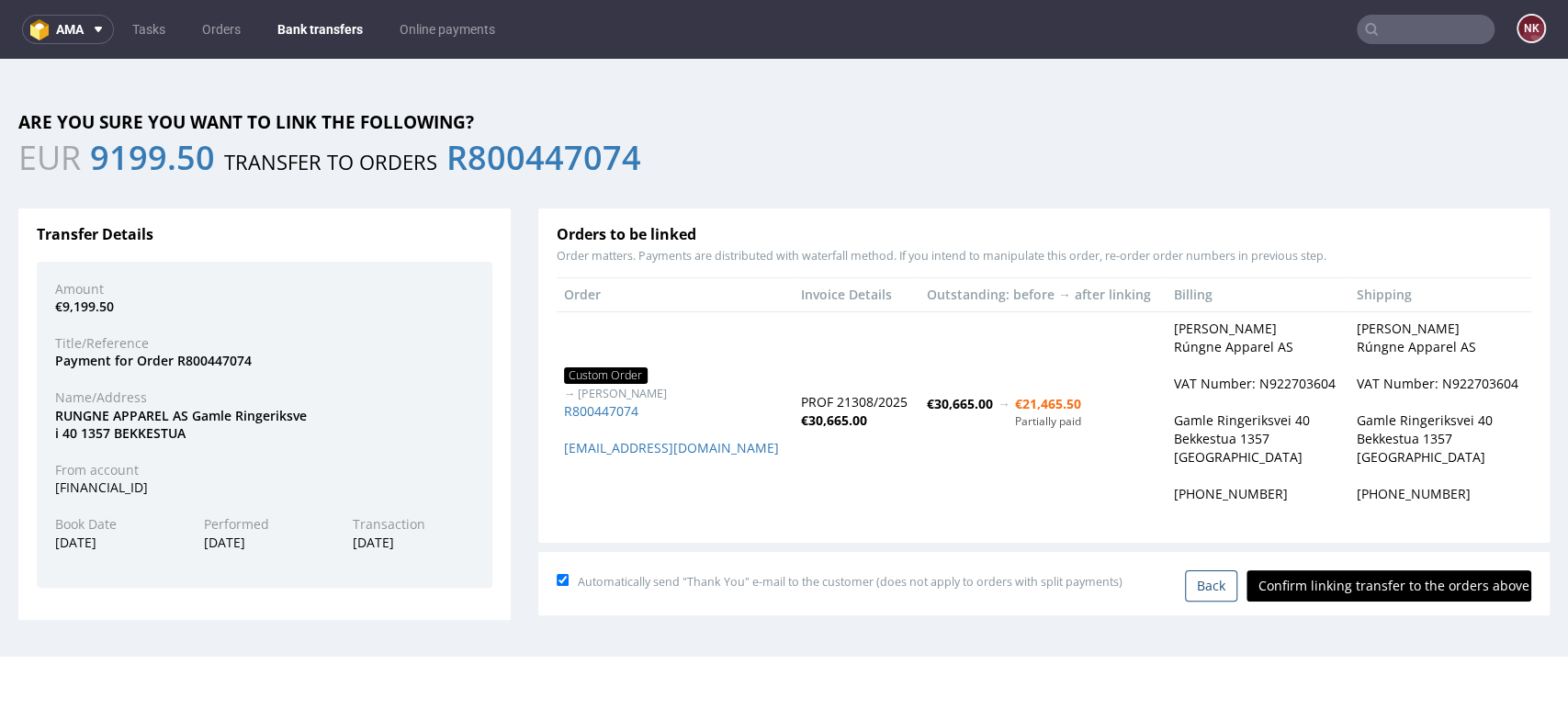
scroll to position [0, 0]
click at [1366, 581] on input "Confirm linking transfer to the orders above" at bounding box center [1388, 586] width 285 height 31
type input "In progress..."
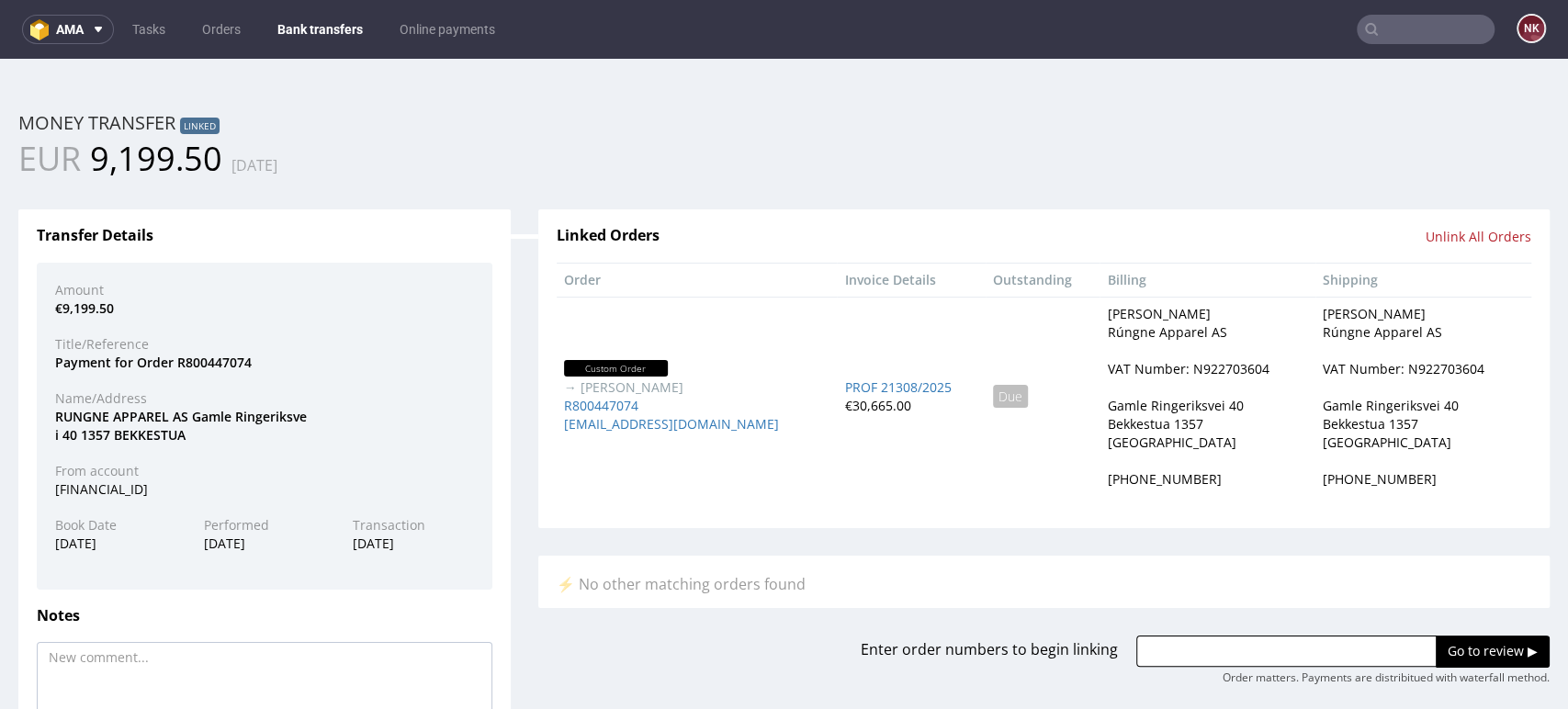
click at [322, 21] on link "Bank transfers" at bounding box center [320, 29] width 107 height 29
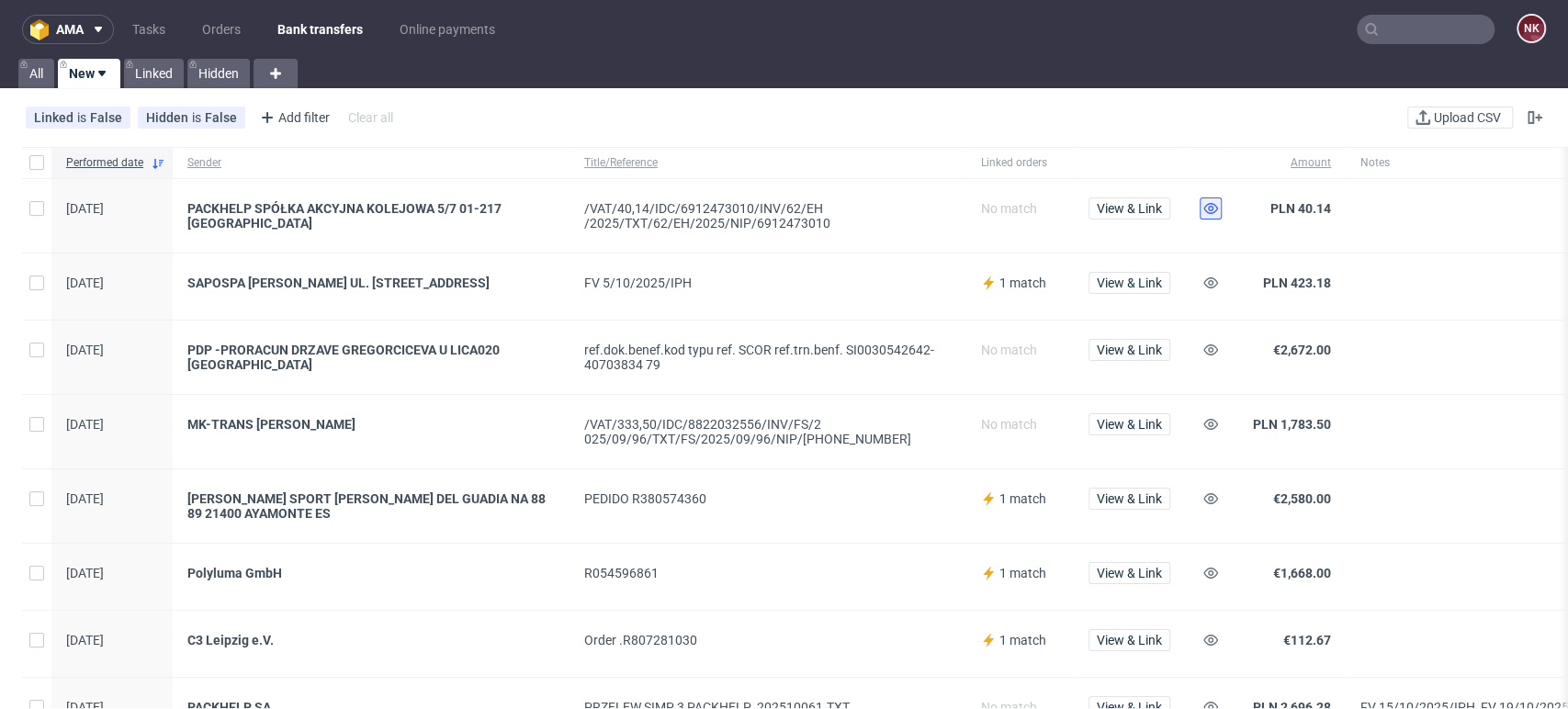
click at [1208, 209] on use at bounding box center [1210, 208] width 14 height 11
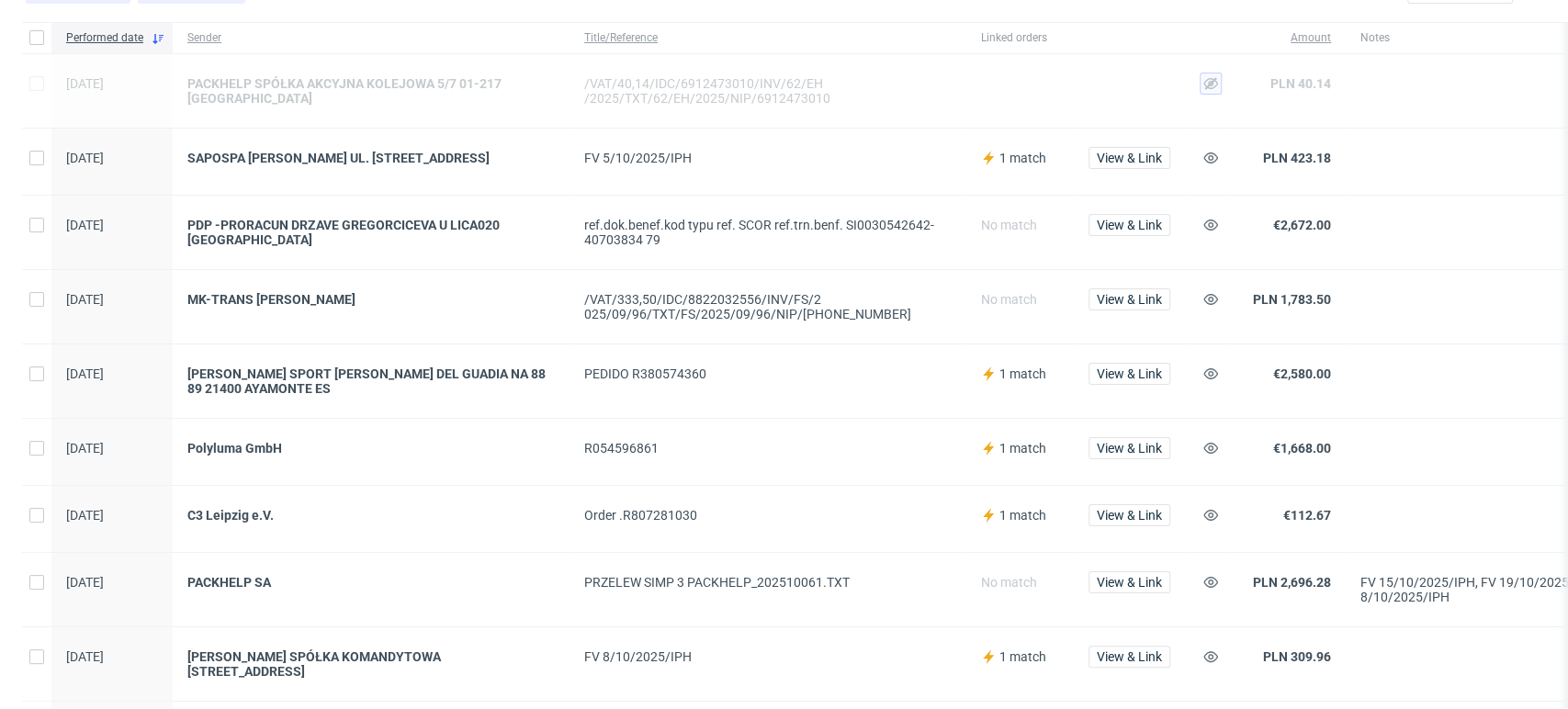
scroll to position [130, 0]
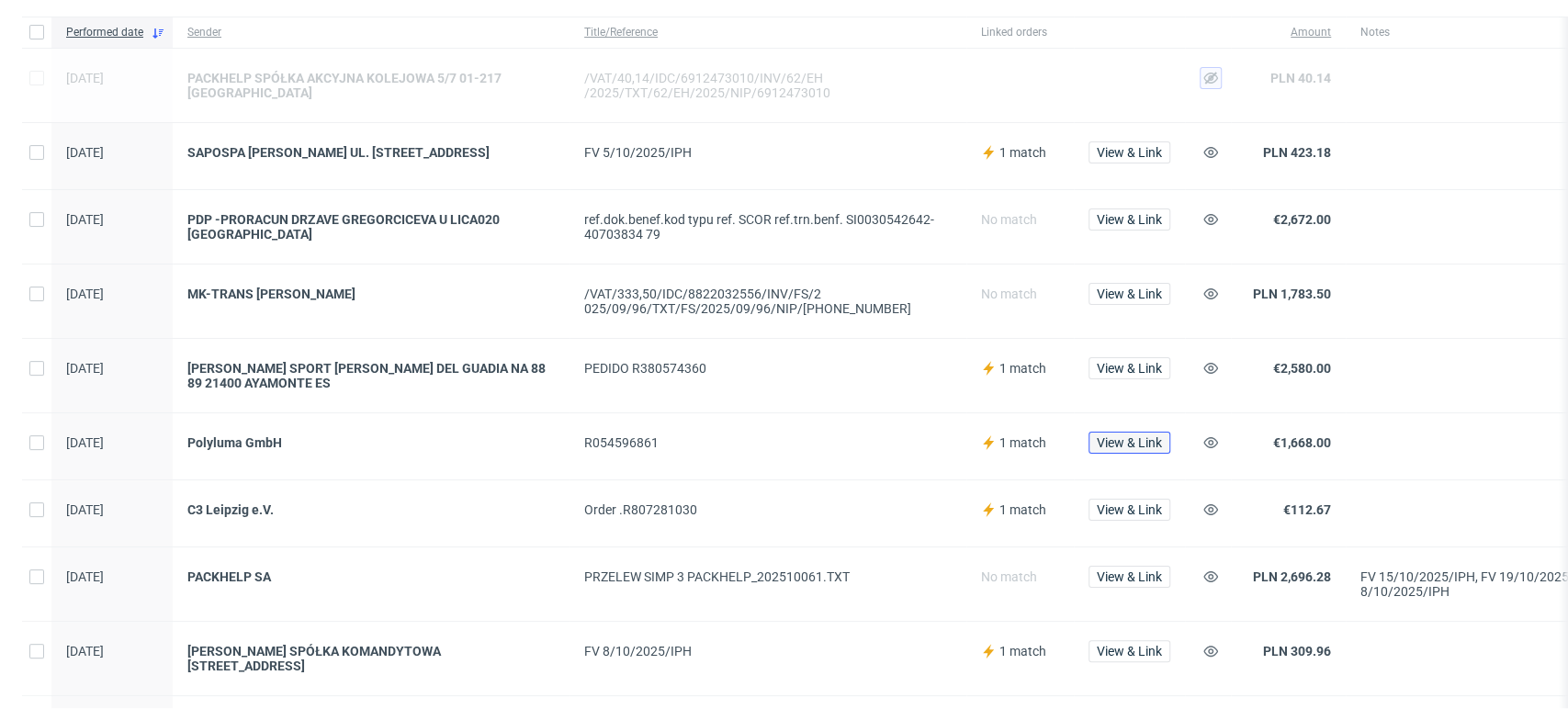
click at [1136, 449] on span "View & Link" at bounding box center [1130, 442] width 66 height 13
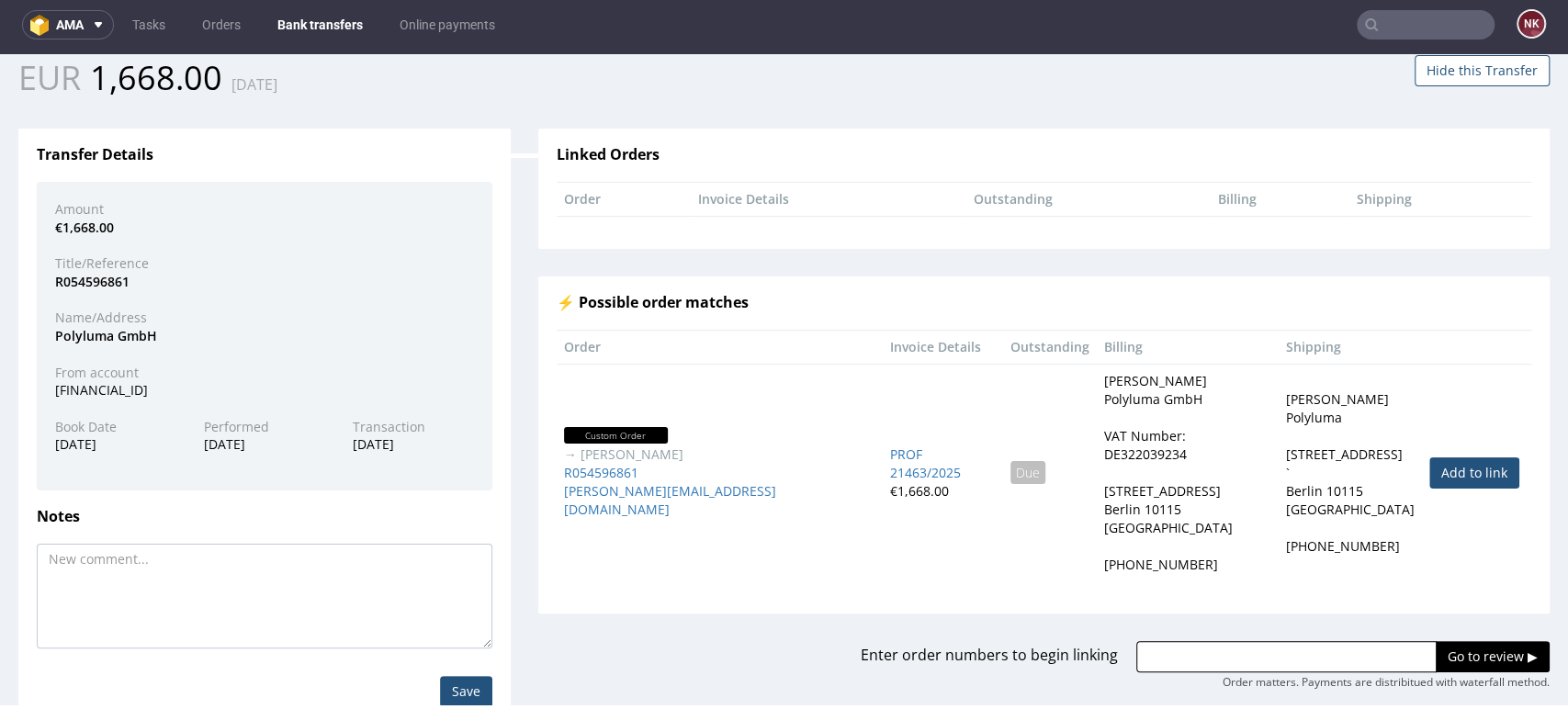
scroll to position [77, 0]
click at [1429, 471] on link "Add to link" at bounding box center [1473, 472] width 90 height 31
type input "R054596861"
click at [1443, 646] on input "Go to review ▶" at bounding box center [1493, 656] width 114 height 31
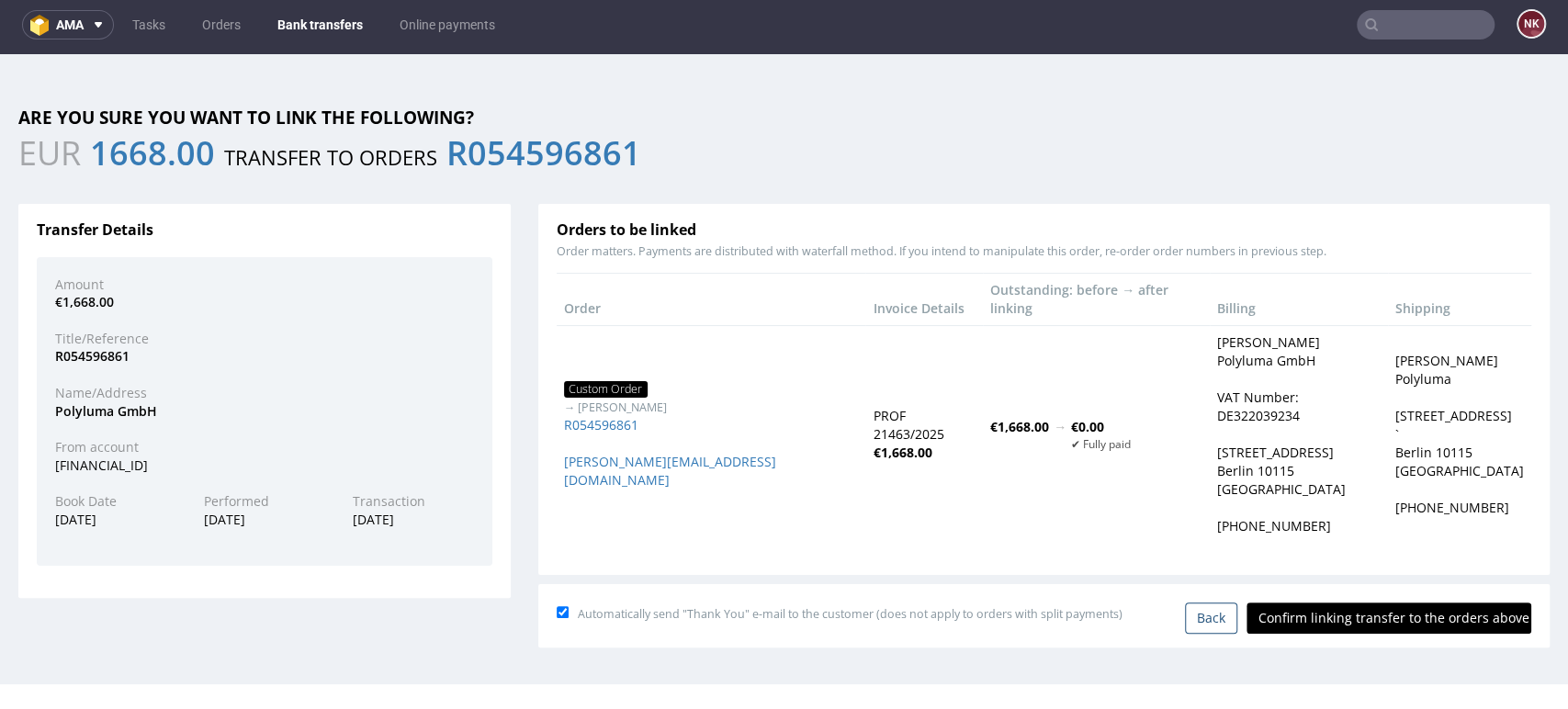
scroll to position [0, 0]
click at [1338, 603] on input "Confirm linking transfer to the orders above" at bounding box center [1388, 618] width 285 height 31
type input "In progress..."
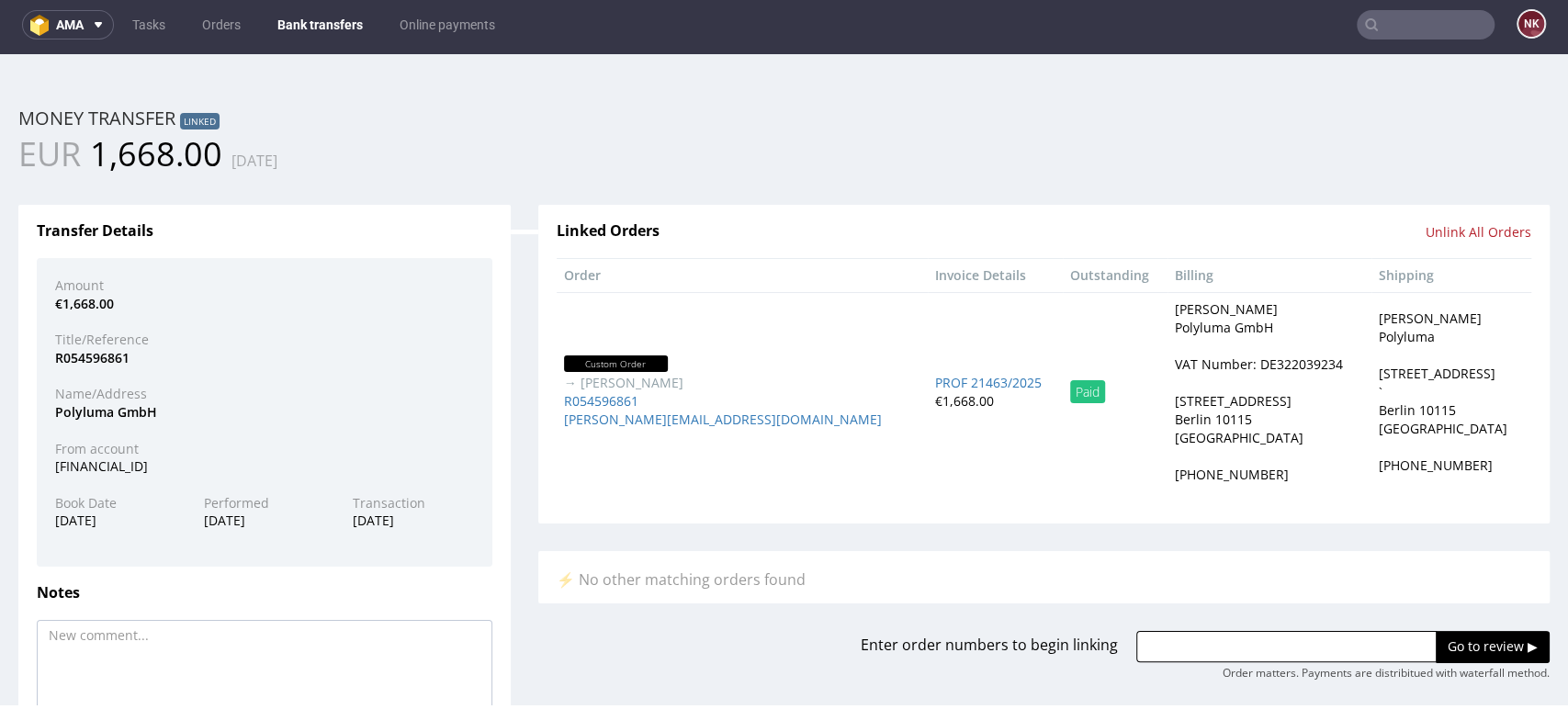
click at [1436, 122] on div "Money transfer Linked" at bounding box center [784, 118] width 1531 height 26
click at [325, 21] on link "Bank transfers" at bounding box center [320, 24] width 107 height 29
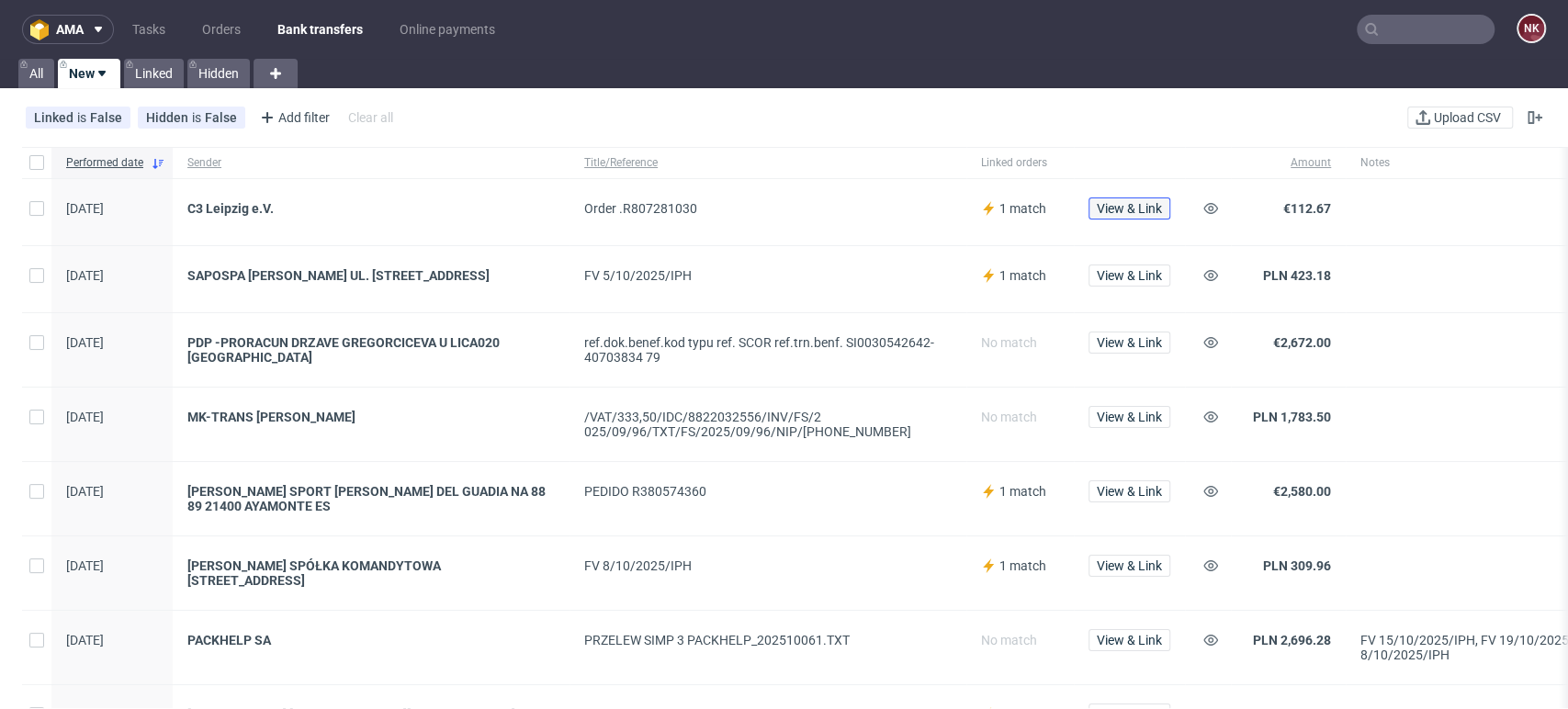
click at [1133, 204] on span "View & Link" at bounding box center [1130, 208] width 66 height 13
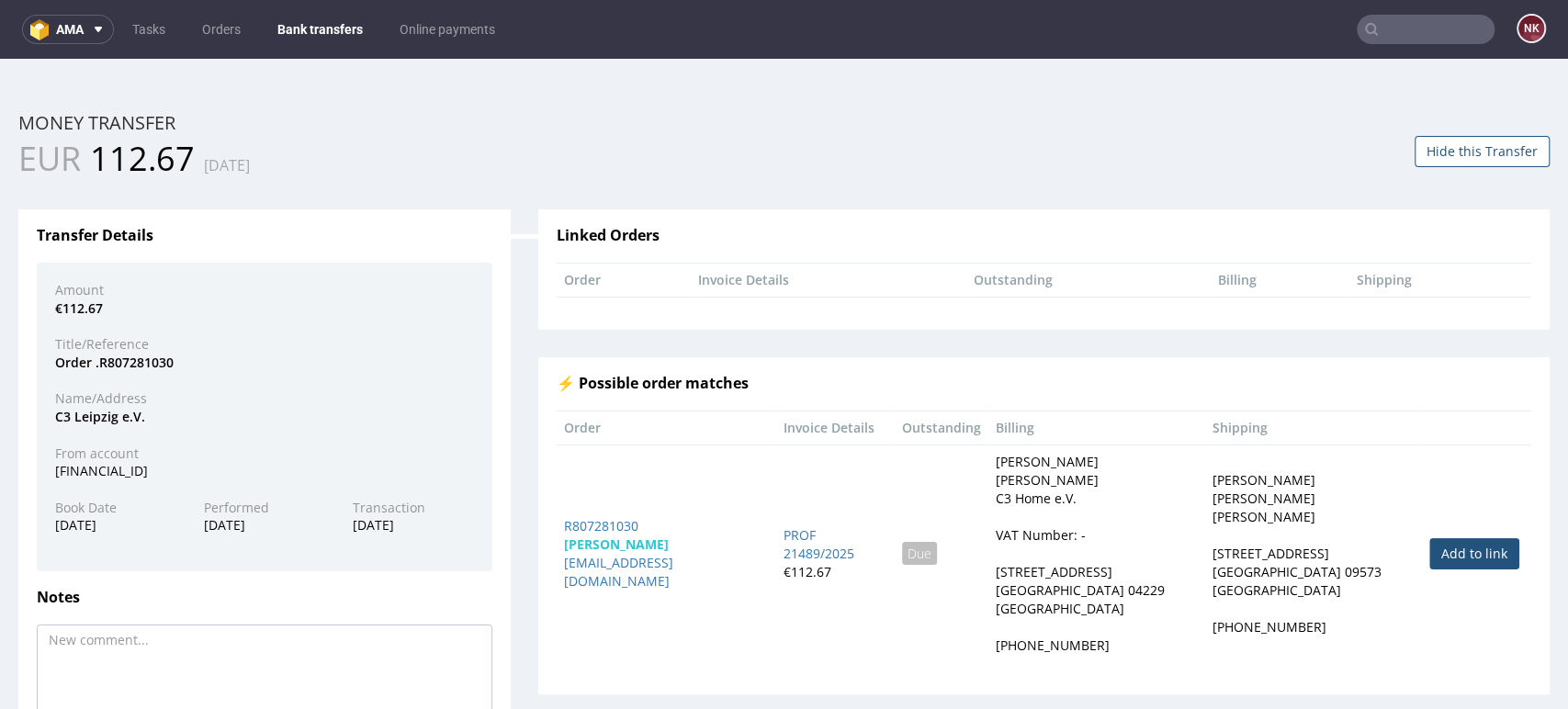
scroll to position [128, 0]
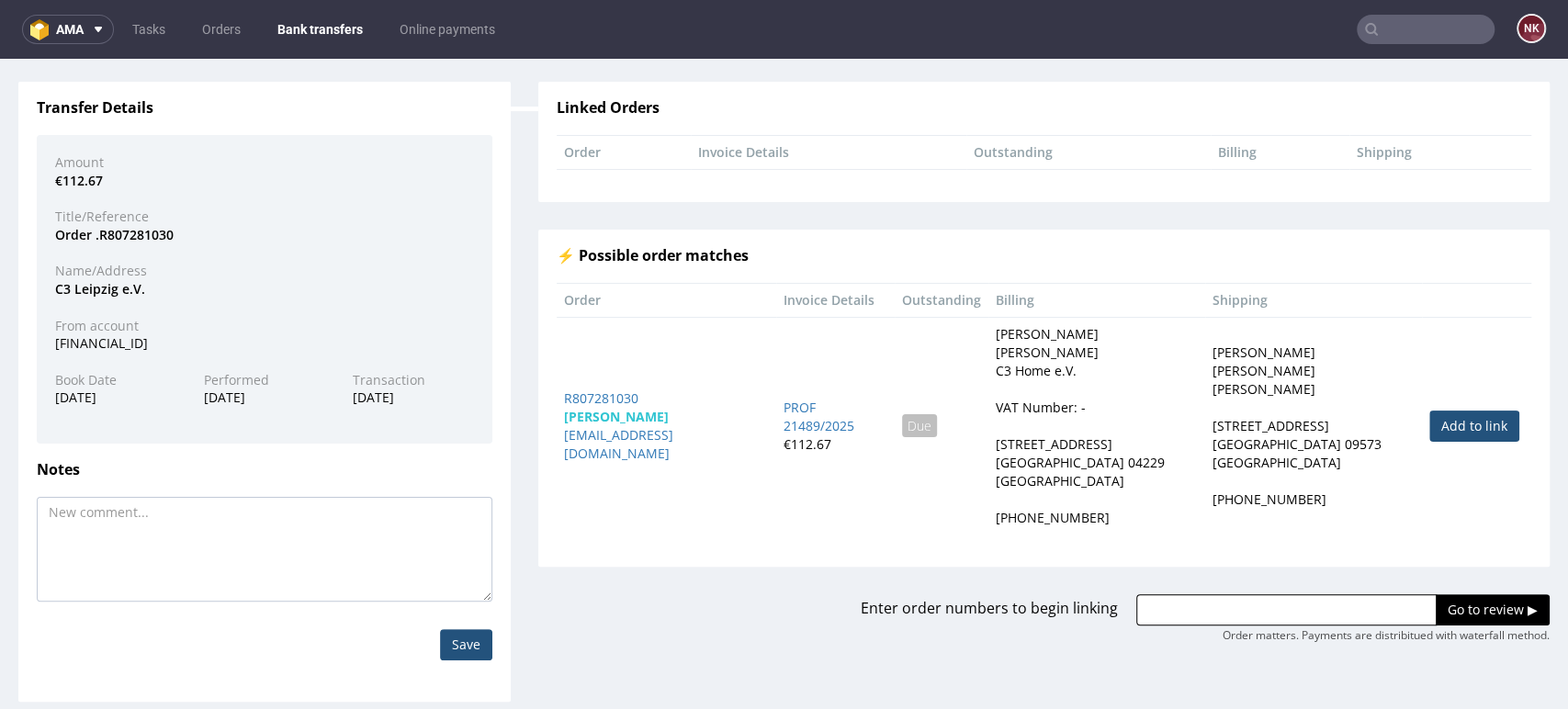
click at [1429, 414] on link "Add to link" at bounding box center [1473, 426] width 90 height 31
type input "R807281030"
click at [1436, 594] on input "Go to review ▶" at bounding box center [1493, 610] width 114 height 31
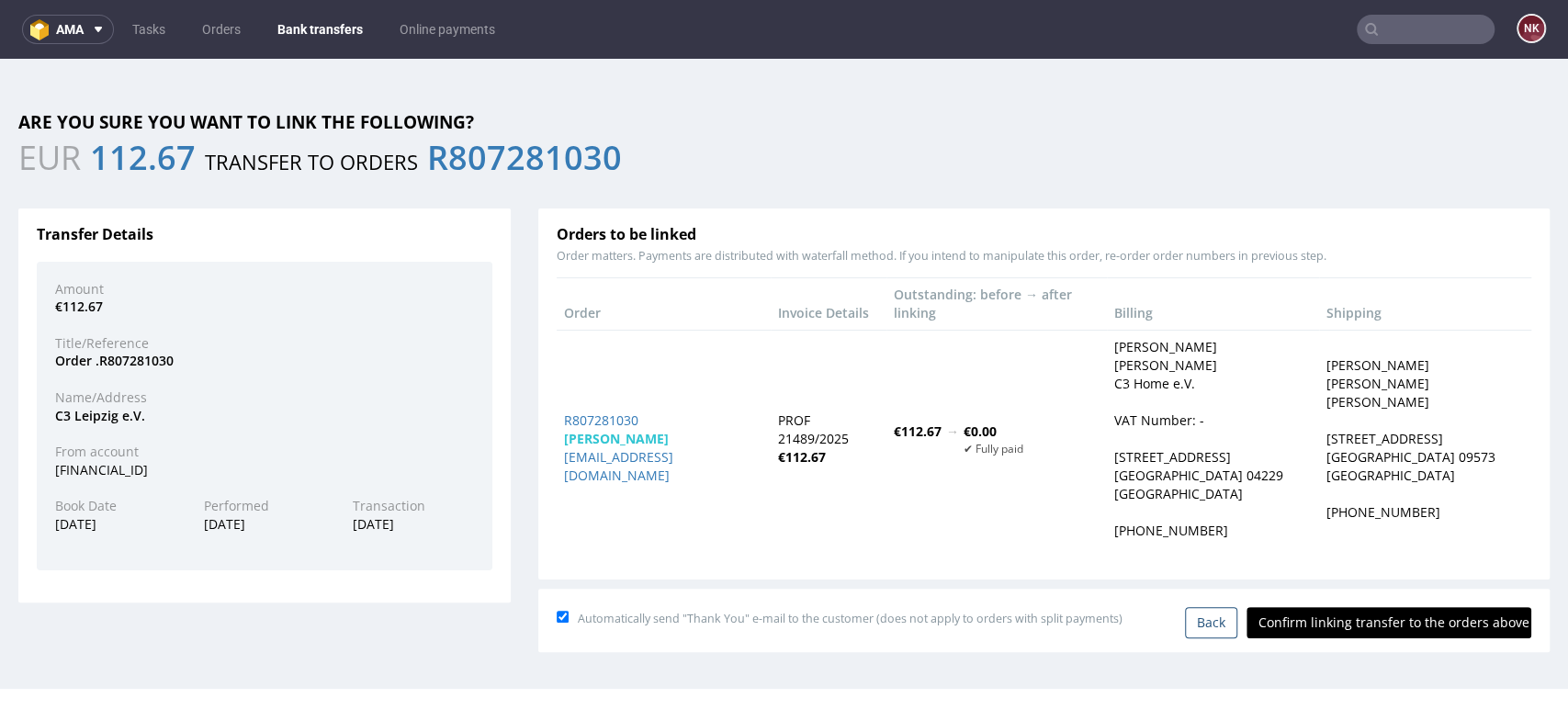
scroll to position [0, 0]
click at [1362, 600] on div "Automatically send "Thank You" e-mail to the customer (does not apply to orders…" at bounding box center [1043, 619] width 974 height 39
click at [1364, 608] on input "Confirm linking transfer to the orders above" at bounding box center [1388, 623] width 285 height 31
type input "In progress..."
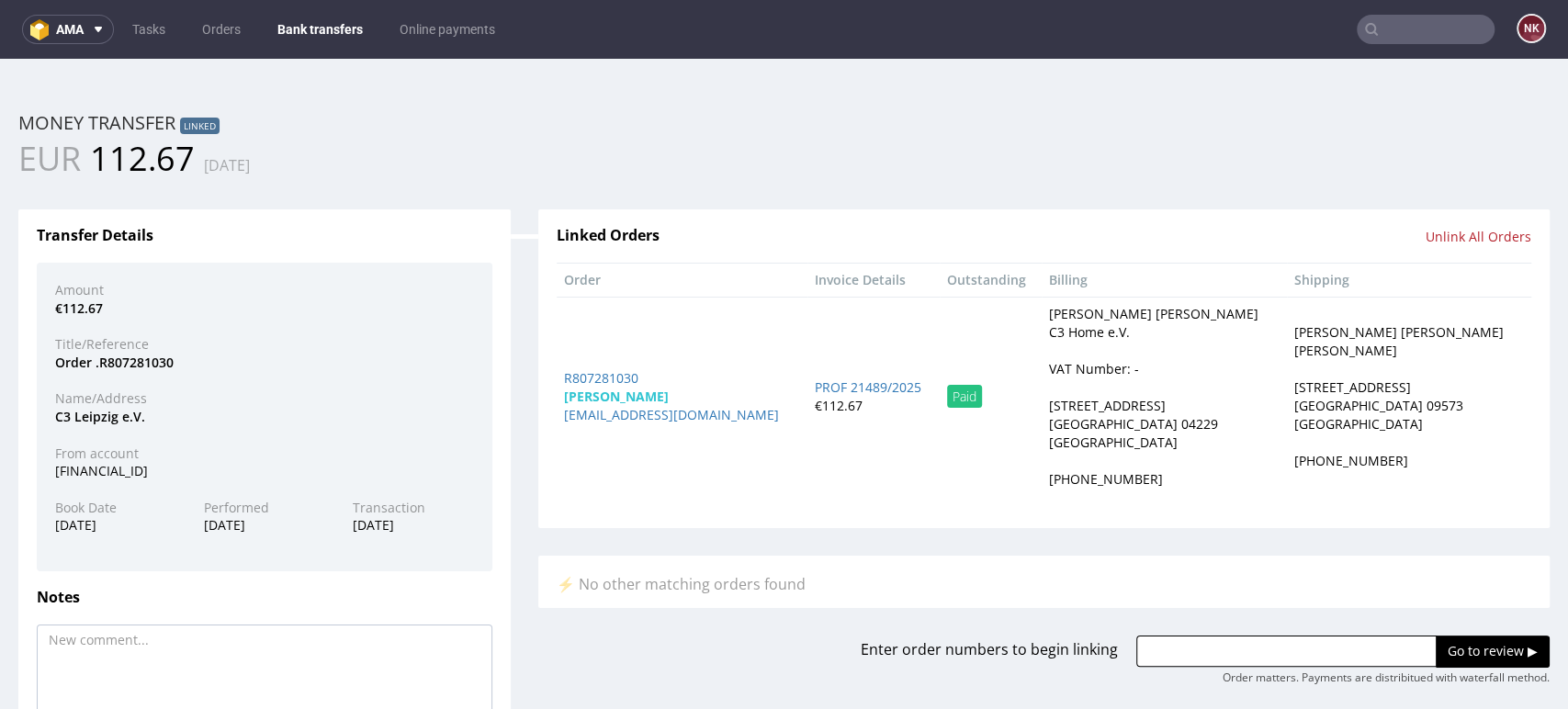
click at [309, 20] on link "Bank transfers" at bounding box center [320, 29] width 107 height 29
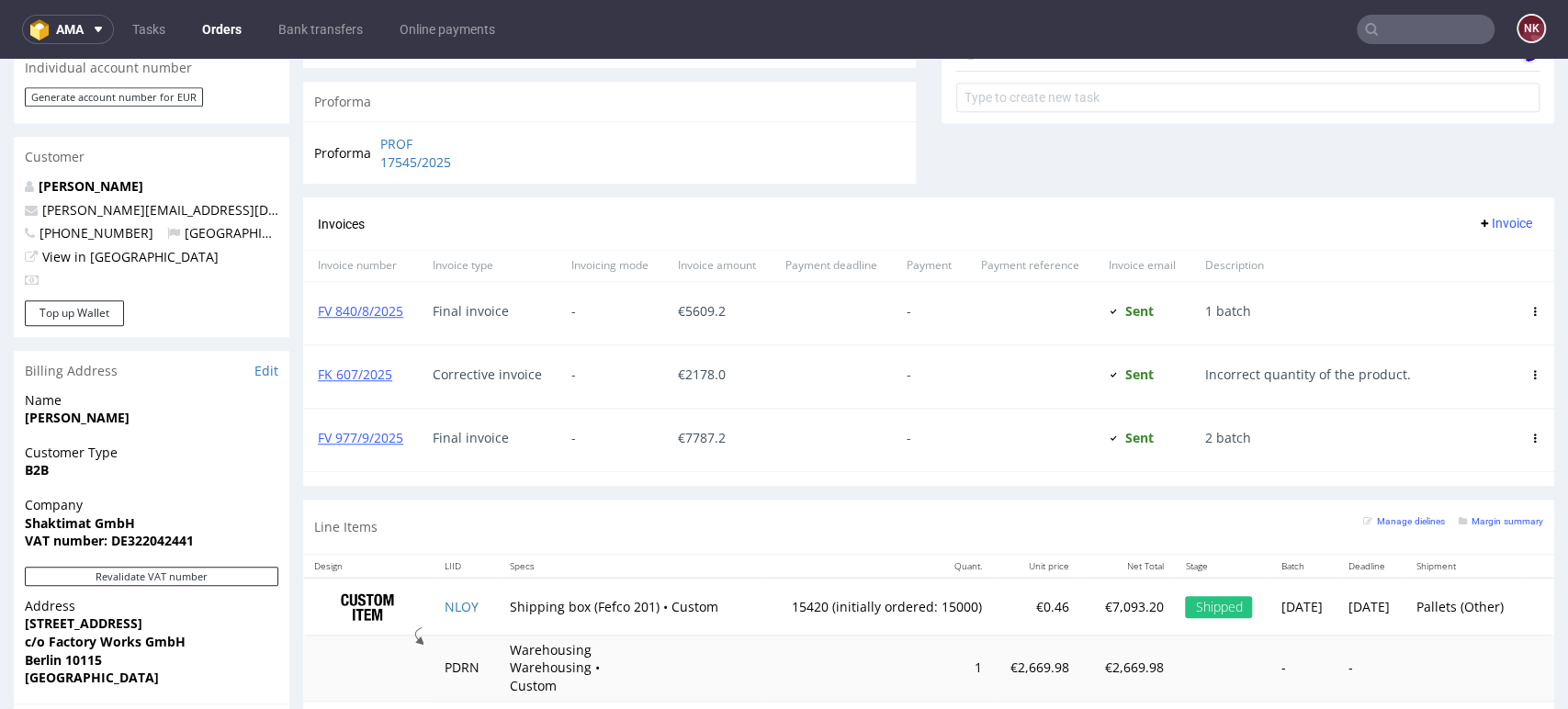
scroll to position [1234, 0]
click at [1530, 440] on icon at bounding box center [1535, 439] width 10 height 10
click at [378, 436] on link "FV 977/9/2025" at bounding box center [360, 438] width 85 height 17
click at [1054, 486] on section "Invoices Invoice Invoice number Invoice type Invoicing mode Invoice amount Paym…" at bounding box center [929, 342] width 1251 height 289
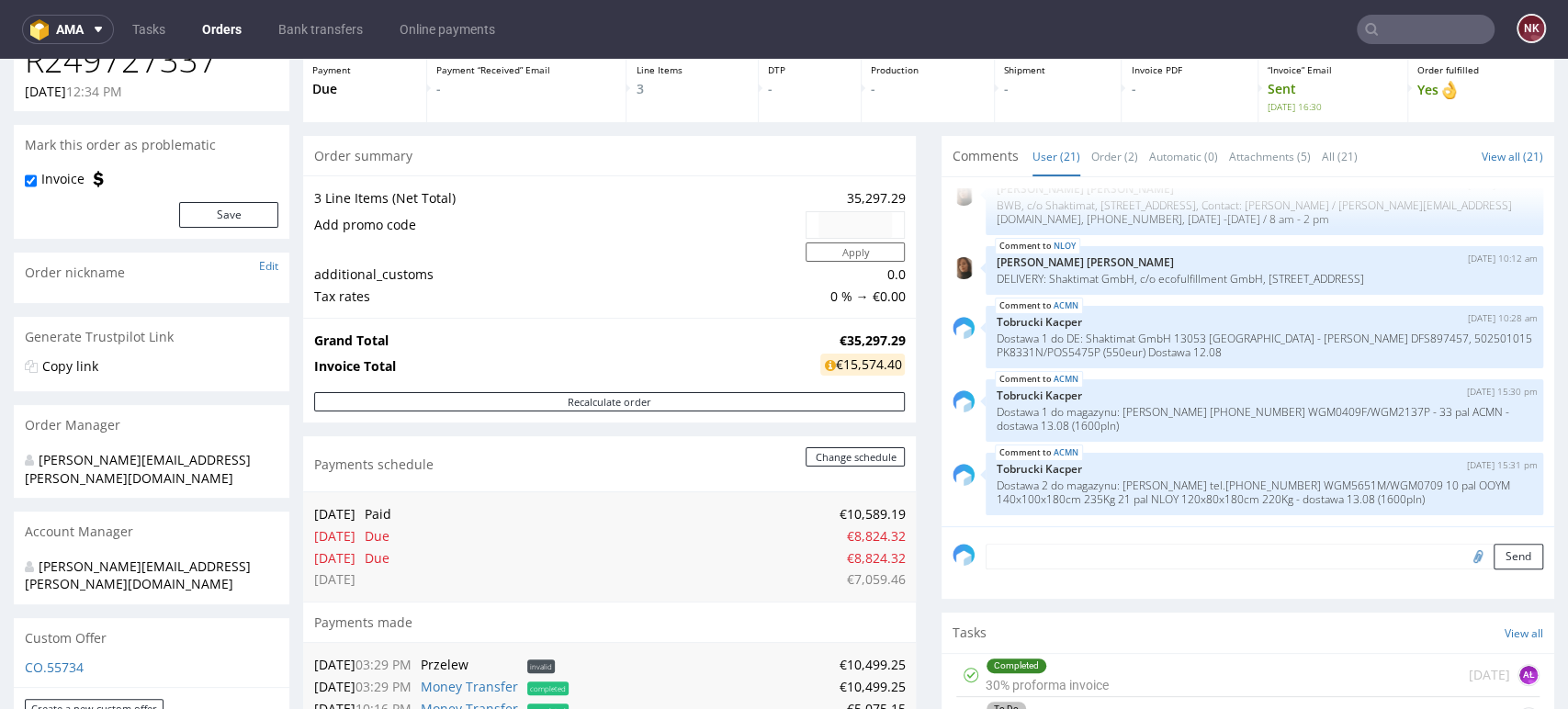
scroll to position [0, 0]
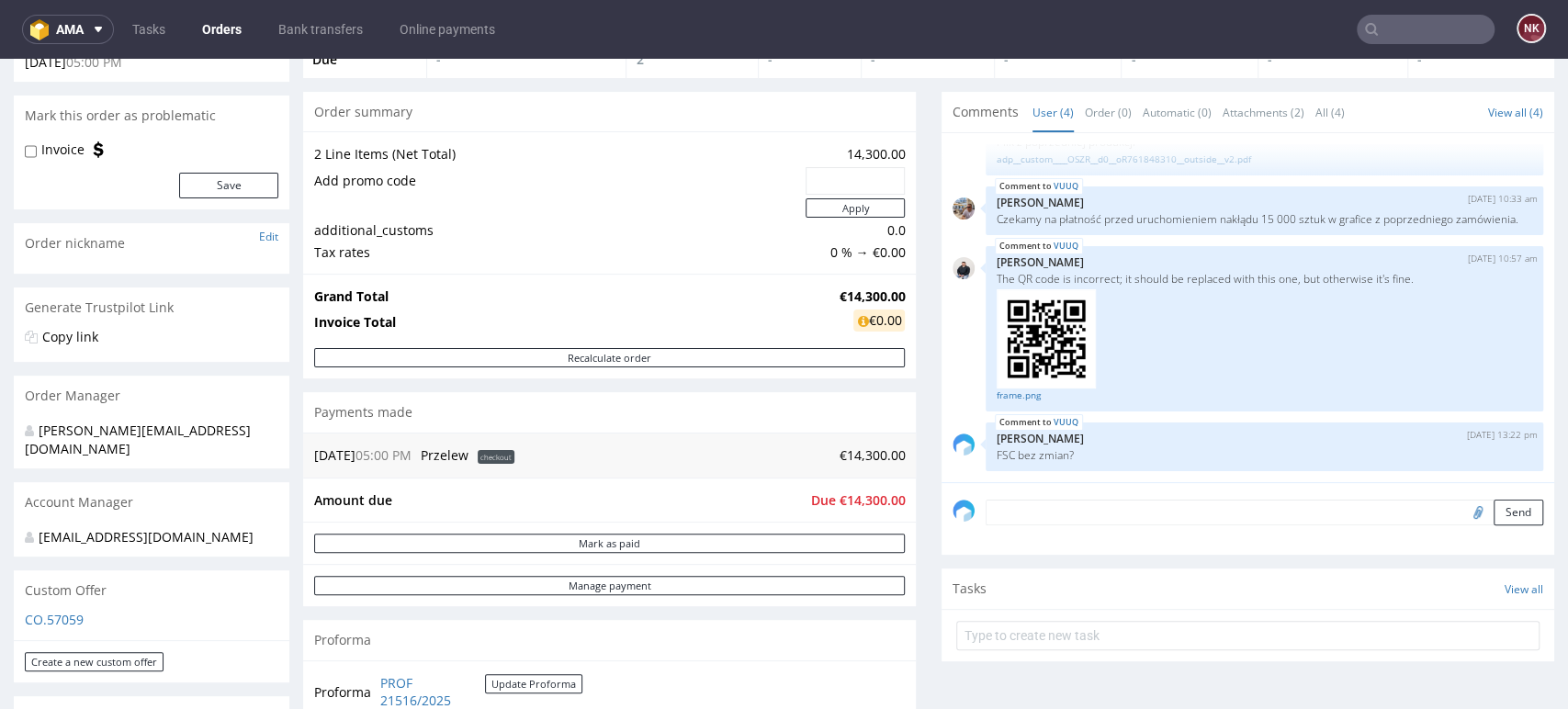
scroll to position [3, 0]
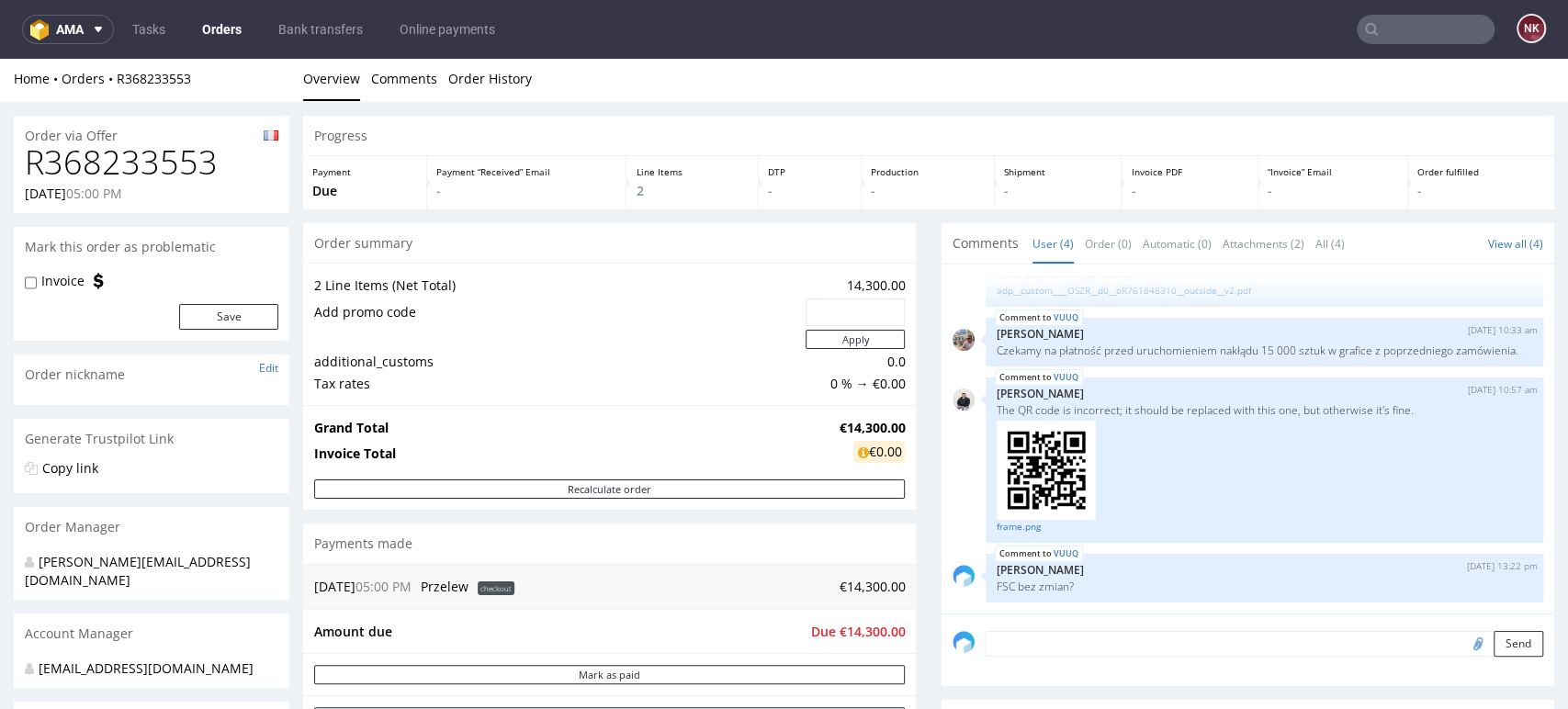
click at [87, 282] on div "Invoice" at bounding box center [64, 281] width 78 height 18
click at [83, 281] on label "Invoice" at bounding box center [63, 281] width 43 height 18
click at [37, 281] on input "Invoice" at bounding box center [31, 282] width 12 height 14
checkbox input "true"
click at [226, 316] on button "Save" at bounding box center [228, 317] width 99 height 26
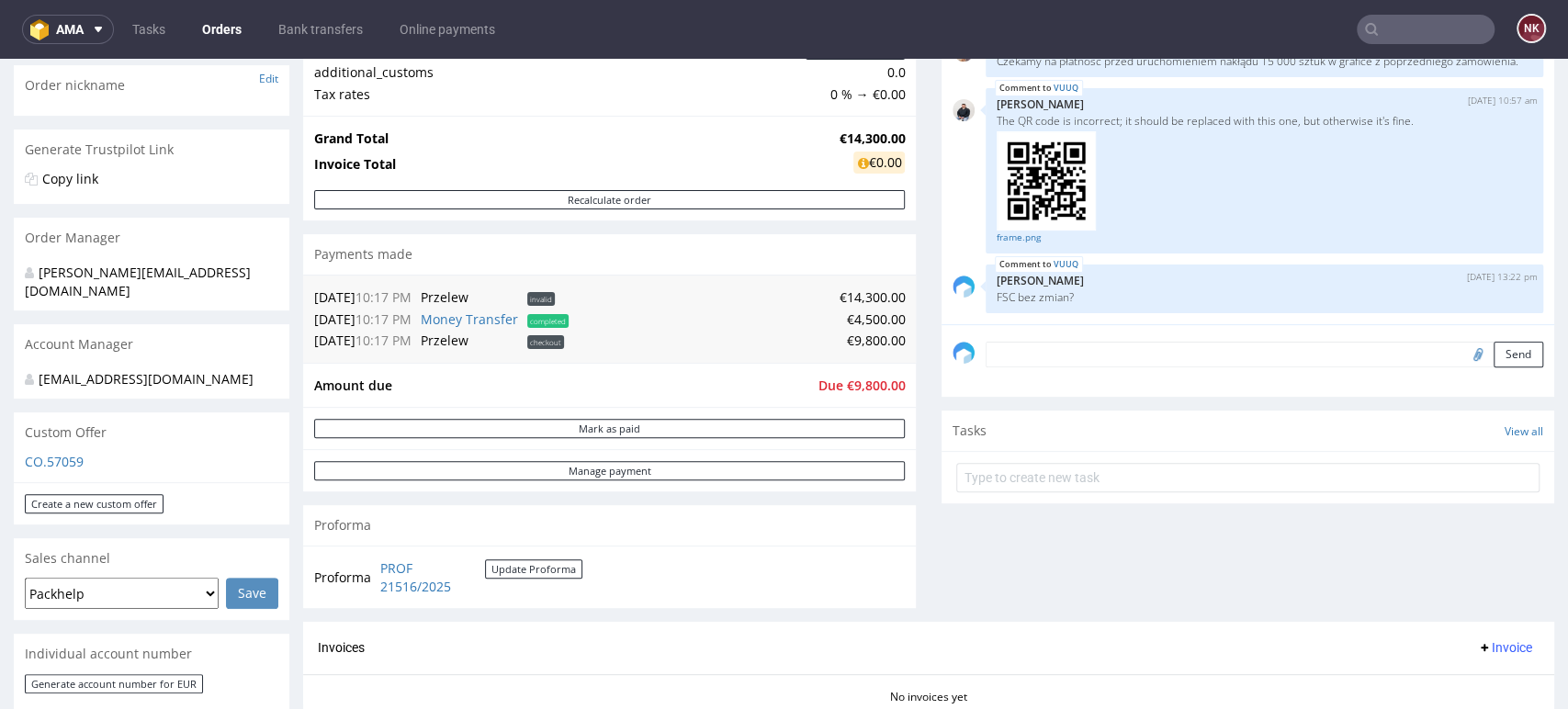
scroll to position [30, 0]
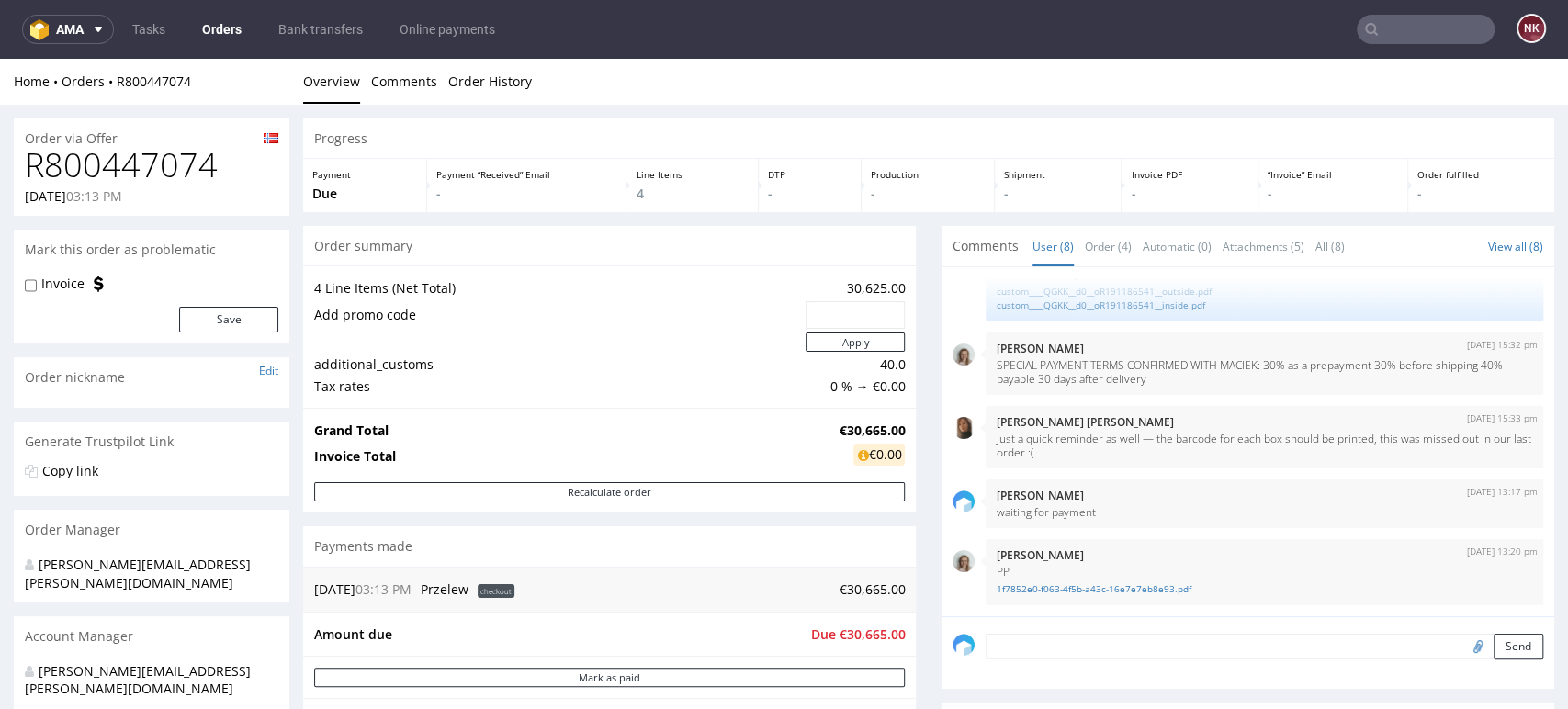
click at [910, 440] on div "Progress Payment Due Payment “Received” Email - Line Items 4 DTP - Production -…" at bounding box center [929, 712] width 1251 height 1186
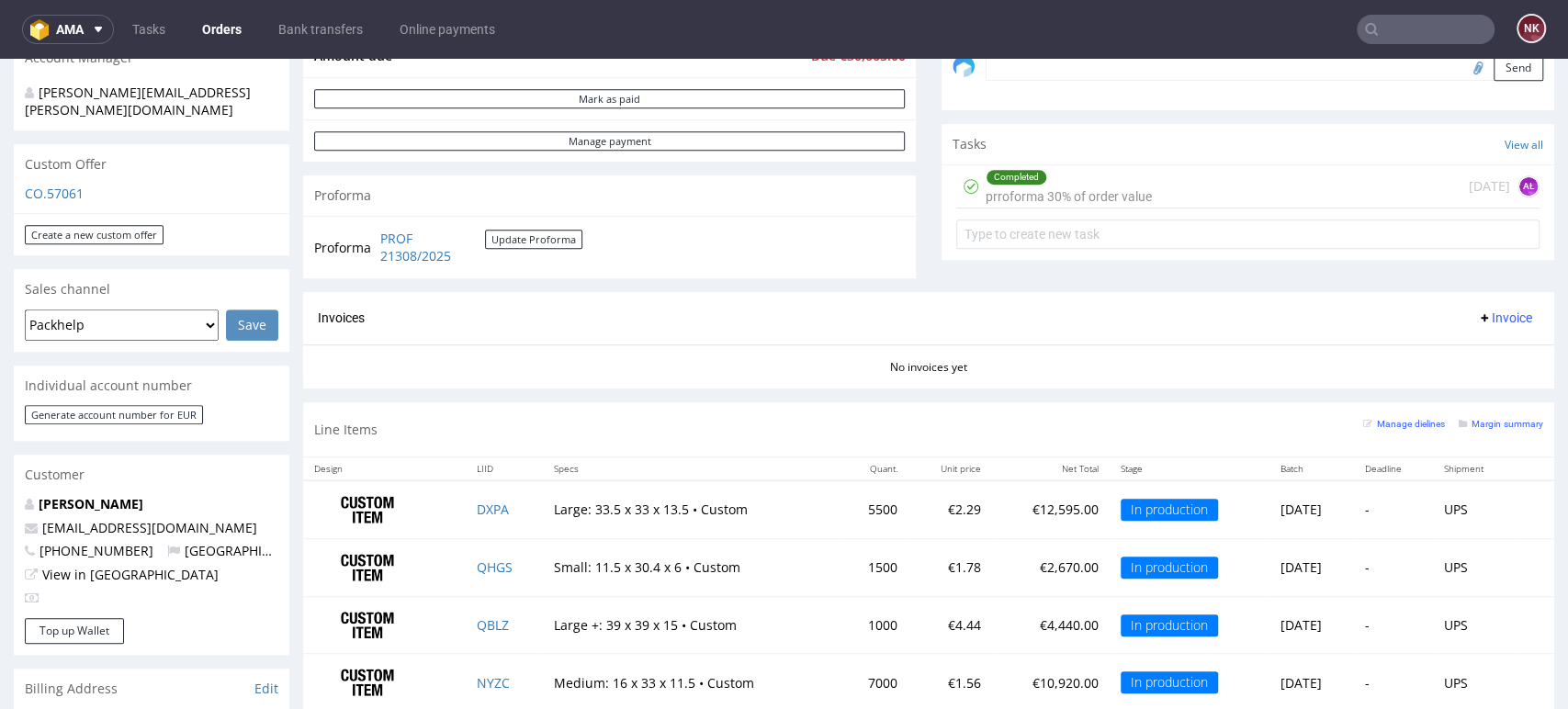
scroll to position [580, 0]
